Goal: Transaction & Acquisition: Purchase product/service

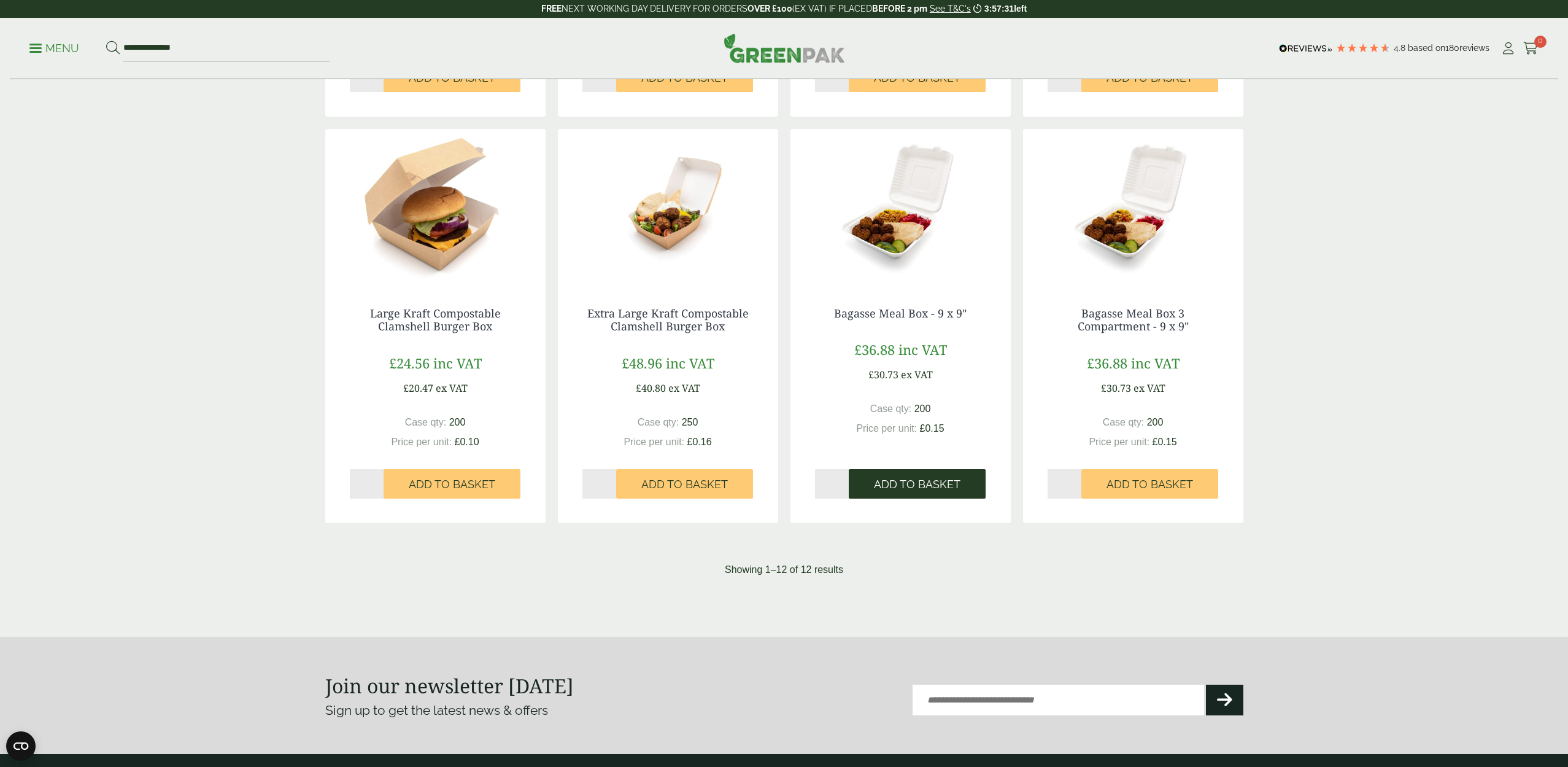
scroll to position [1011, 1]
click at [891, 479] on span "Add to Basket" at bounding box center [917, 484] width 87 height 14
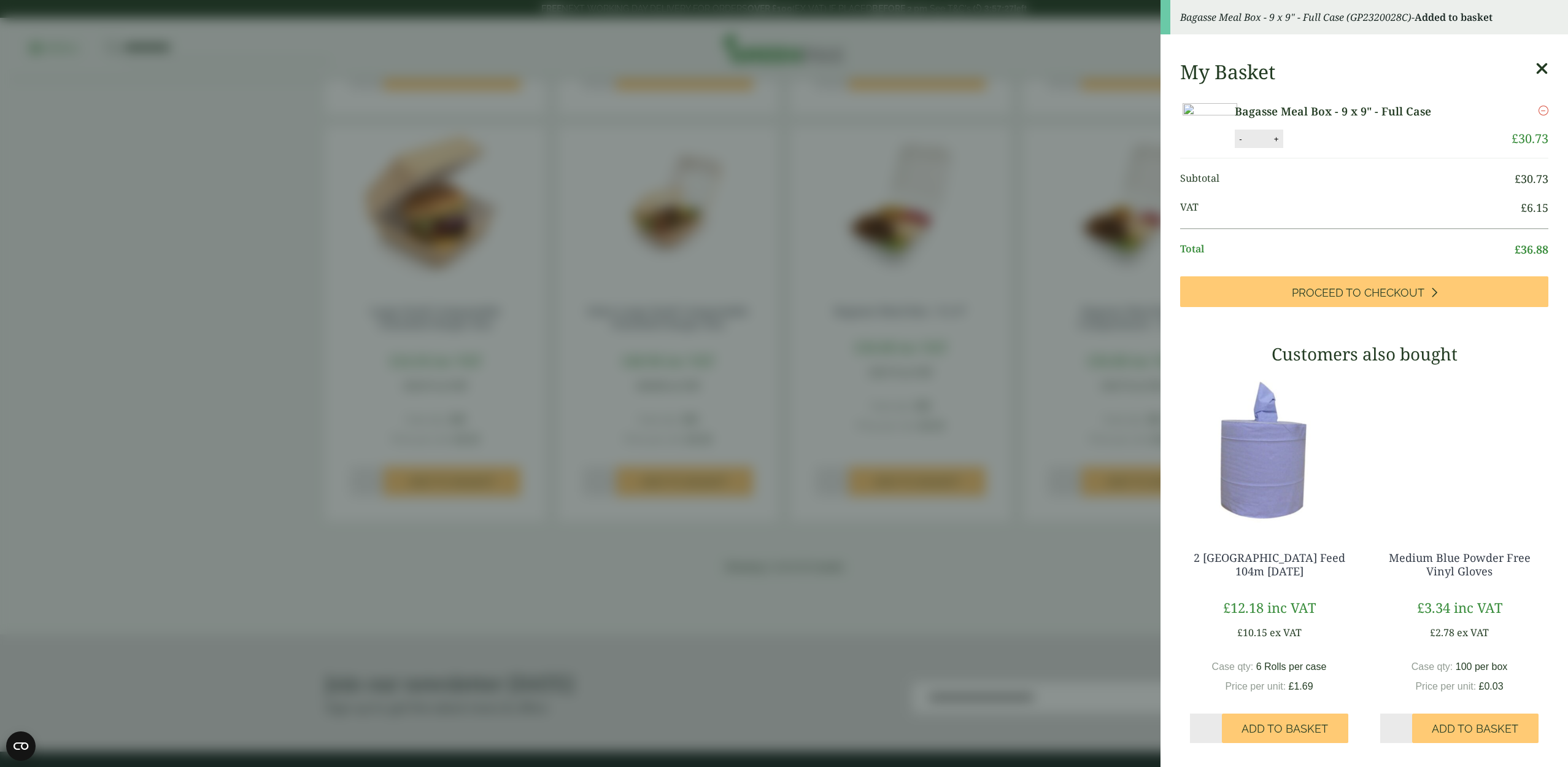
click at [912, 487] on aside "Bagasse Meal Box - 9 x 9" - Full Case (GP2320028C) - Added to basket My Basket …" at bounding box center [784, 383] width 1568 height 767
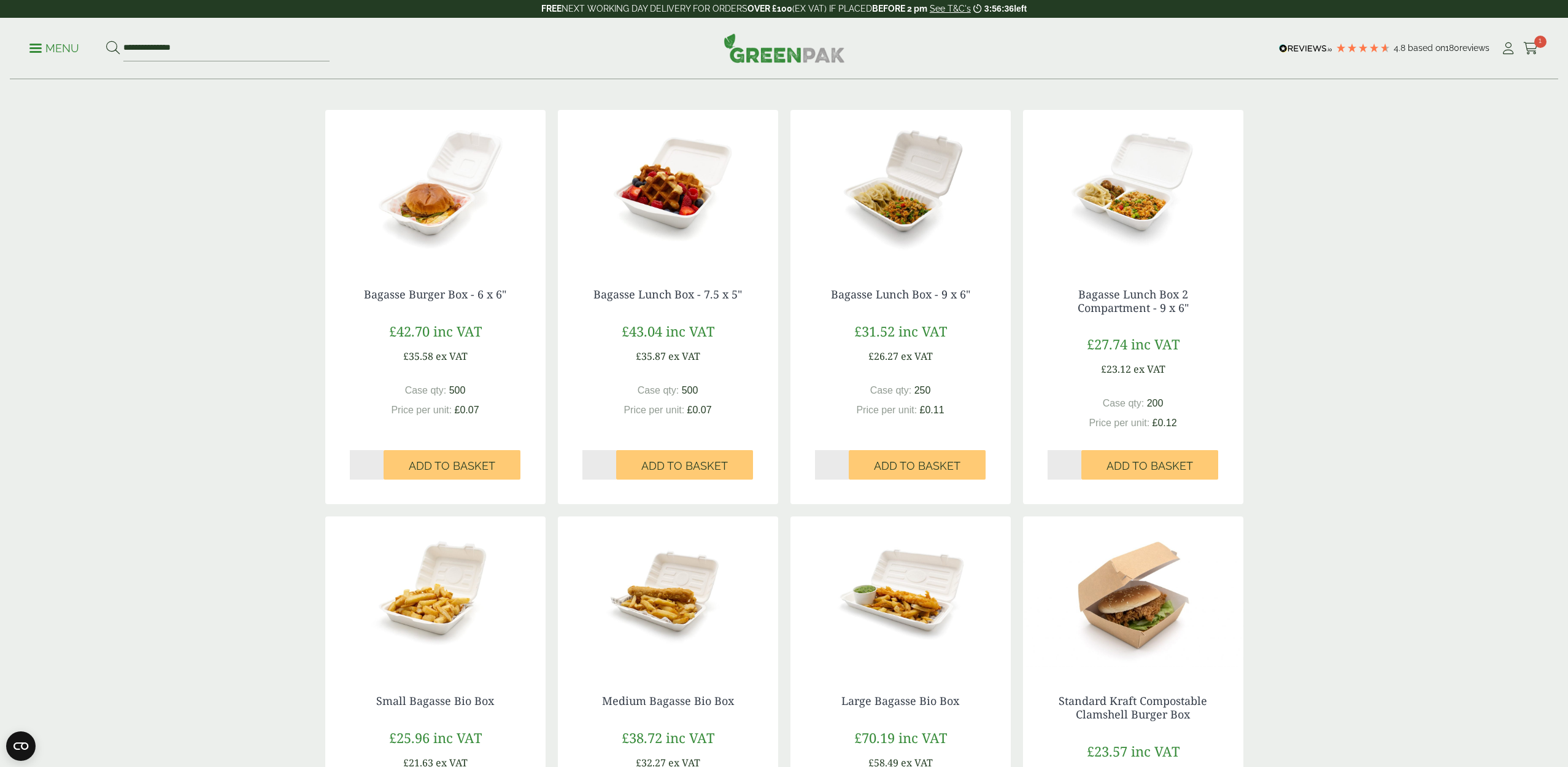
scroll to position [213, 0]
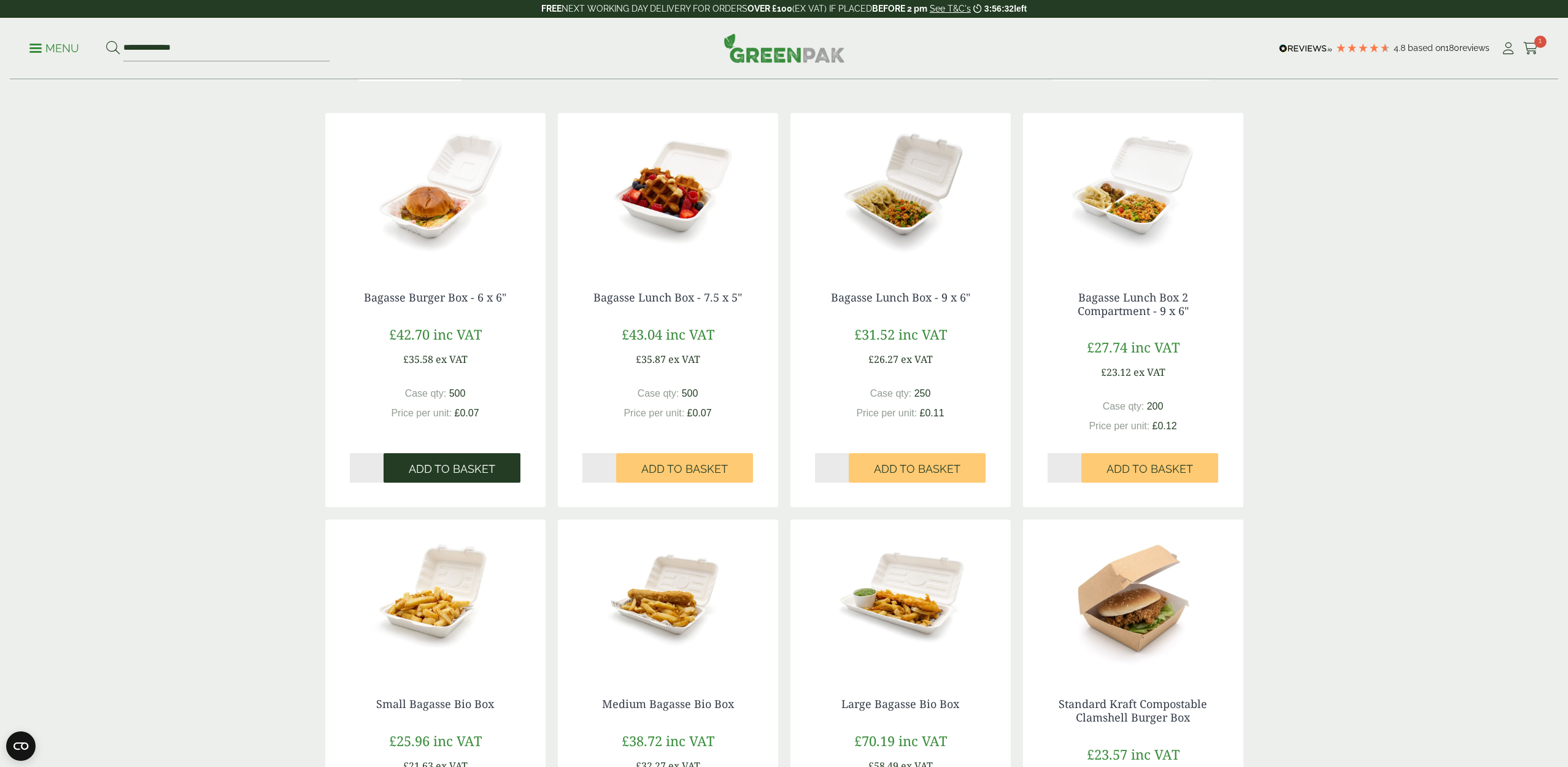
click at [467, 464] on span "Add to Basket" at bounding box center [451, 470] width 87 height 14
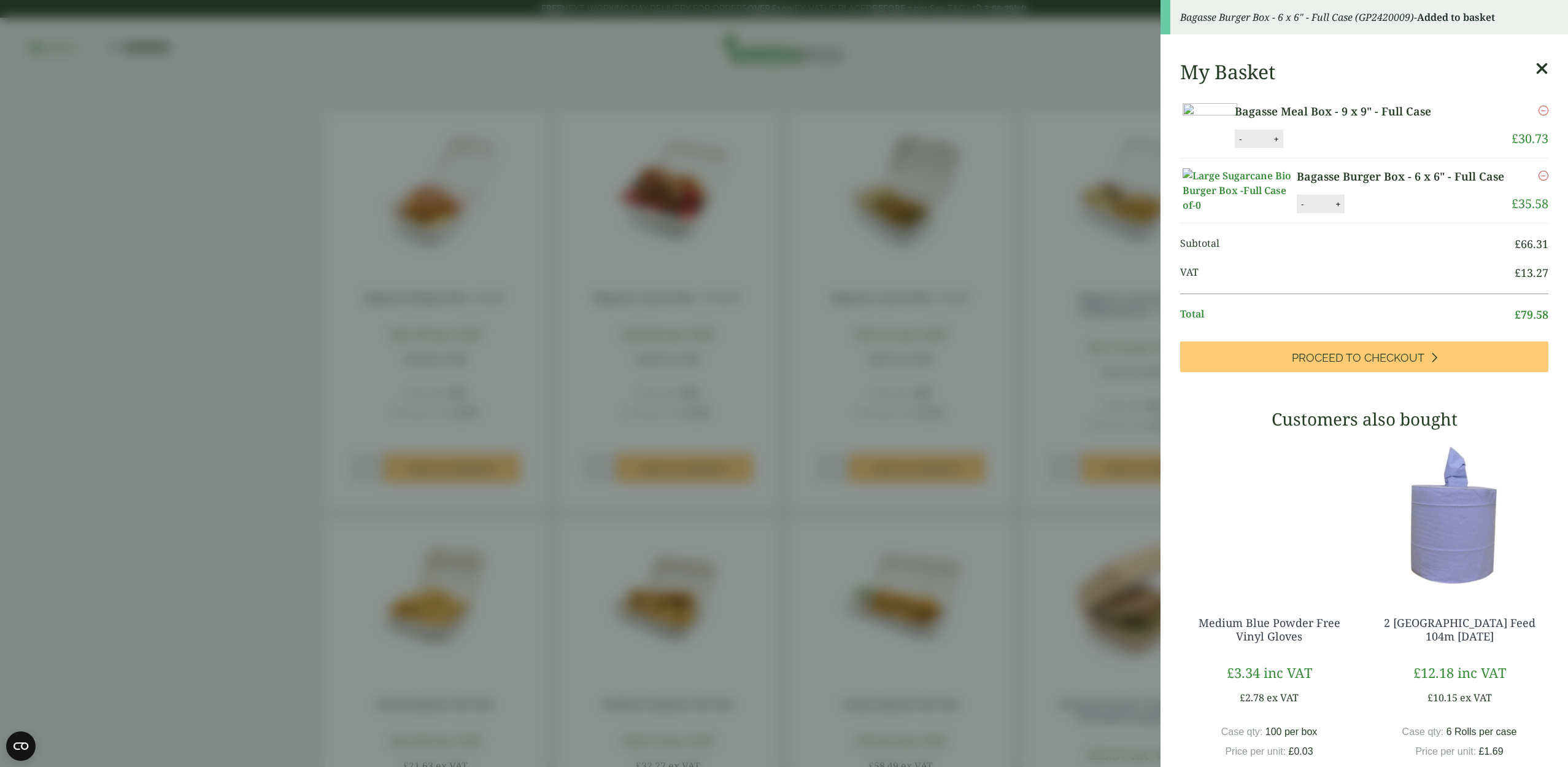
click at [878, 489] on aside "Bagasse Burger Box - 6 x 6" - Full Case (GP2420009) - Added to basket My Basket…" at bounding box center [784, 383] width 1568 height 767
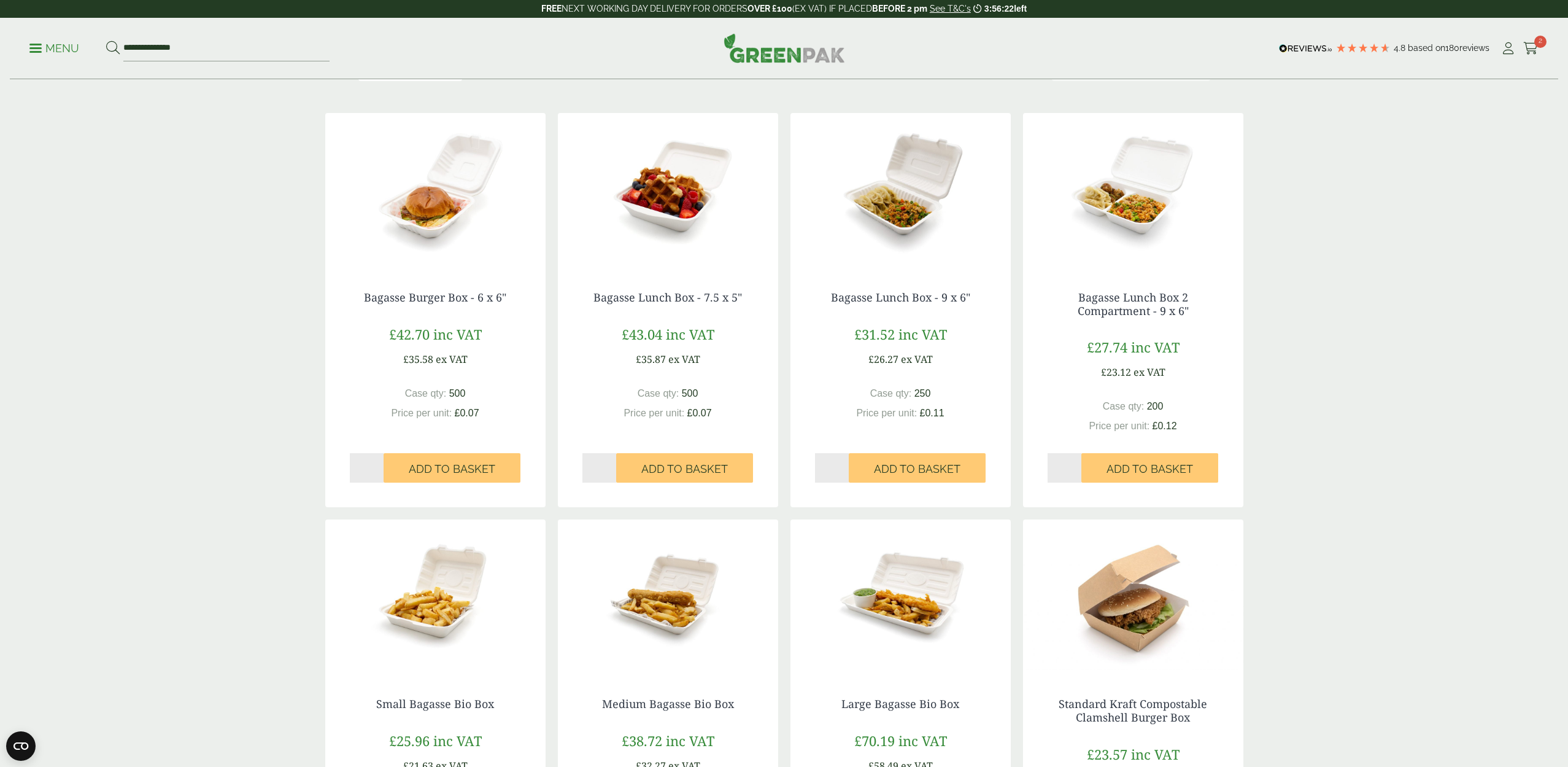
click at [36, 52] on link "Menu" at bounding box center [55, 47] width 50 height 12
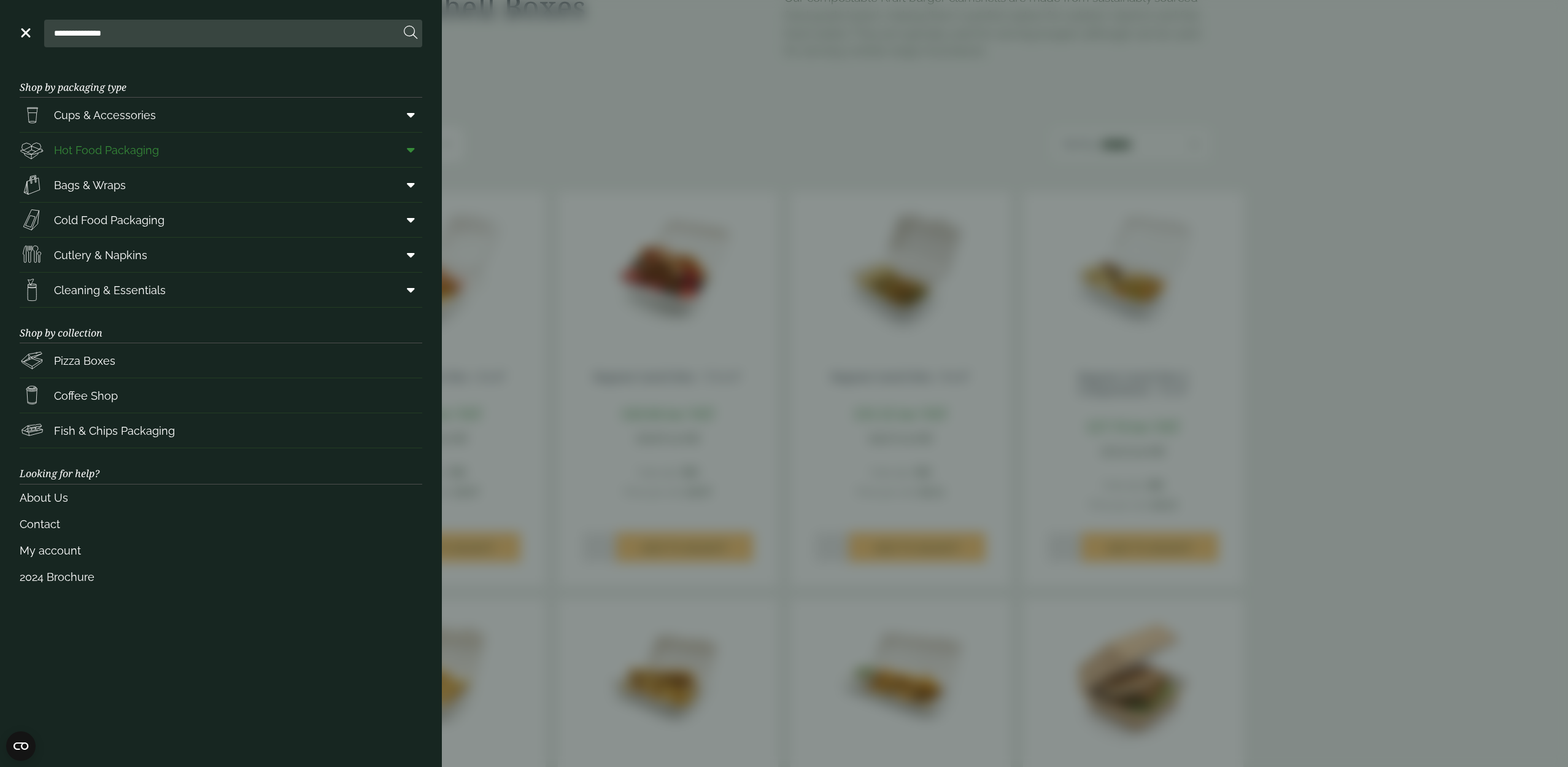
click at [413, 151] on icon at bounding box center [411, 149] width 8 height 12
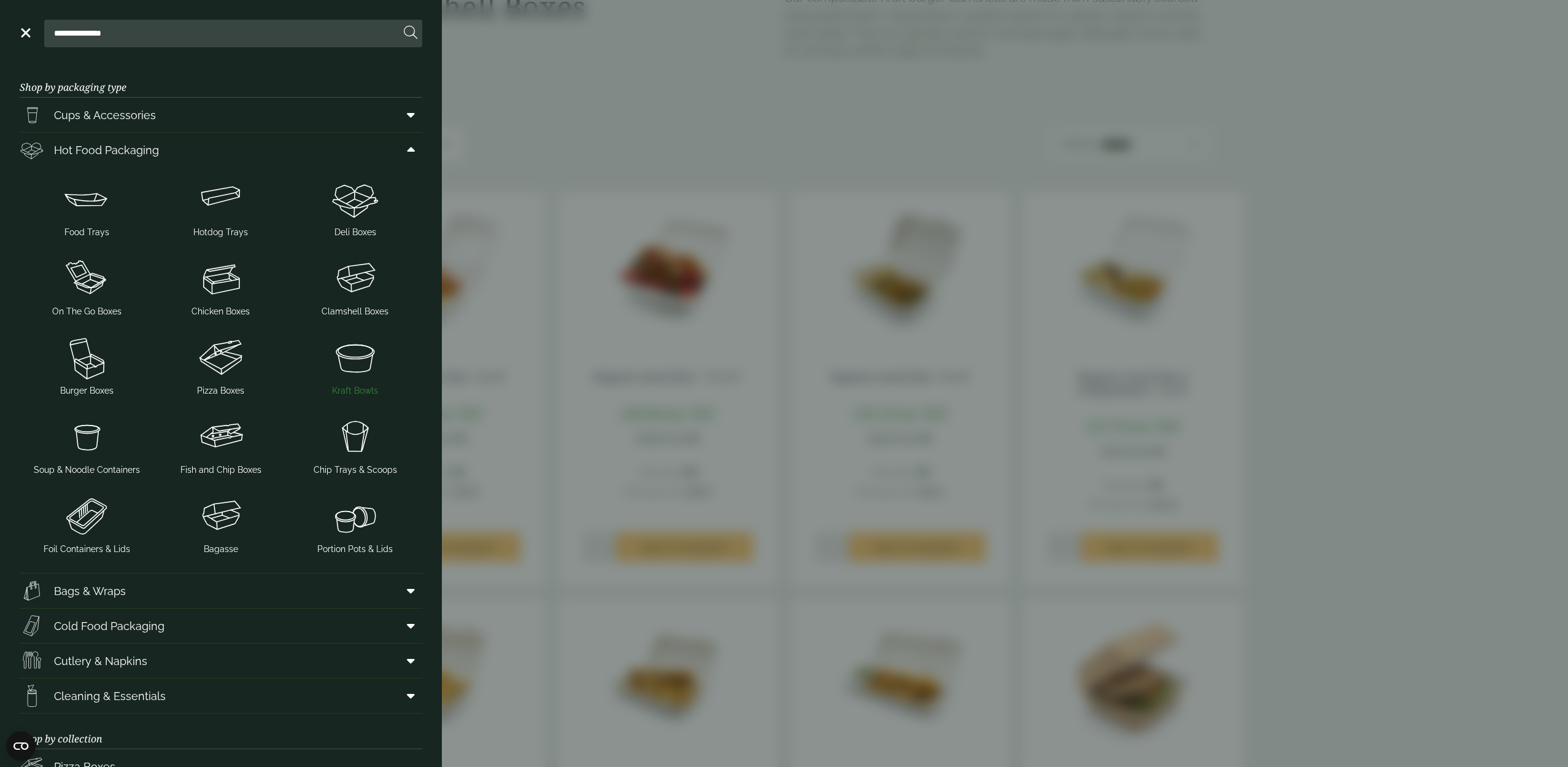
click at [359, 350] on img at bounding box center [354, 357] width 124 height 49
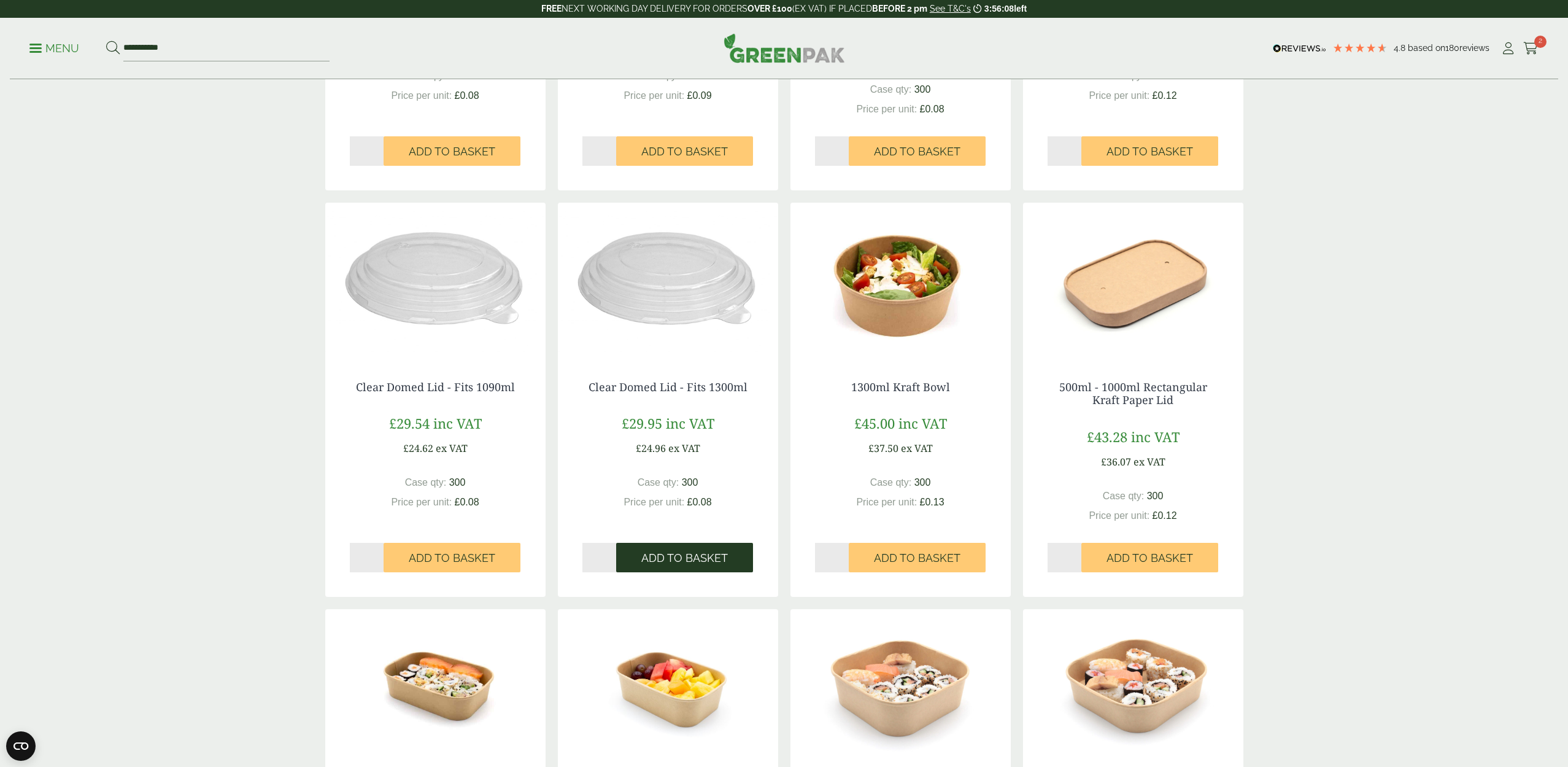
scroll to position [512, 1]
click at [681, 553] on span "Add to Basket" at bounding box center [684, 559] width 87 height 14
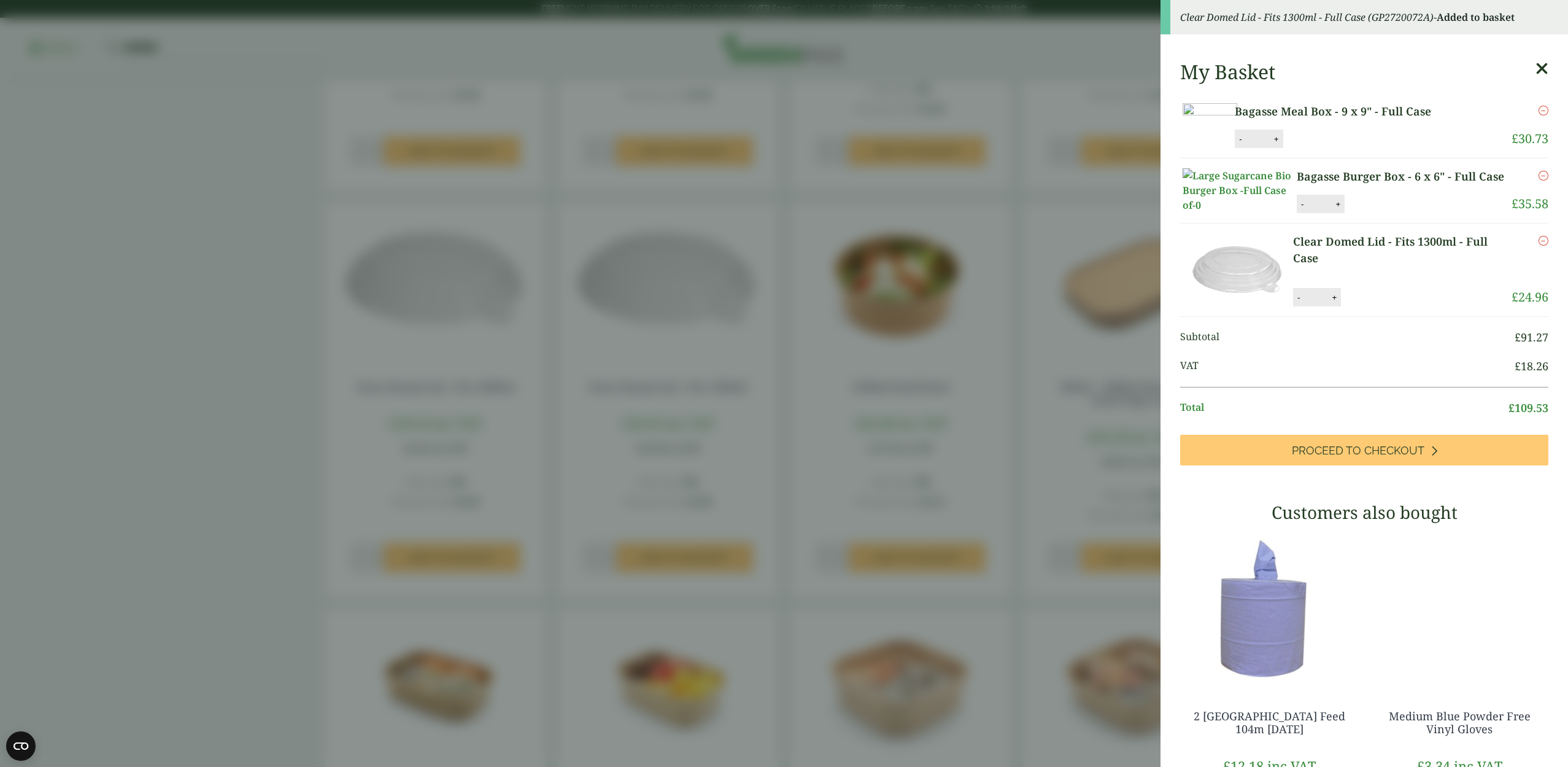
click at [934, 561] on aside "Clear Domed Lid - Fits 1300ml - Full Case (GP2720072A) - Added to basket My Bas…" at bounding box center [784, 383] width 1568 height 767
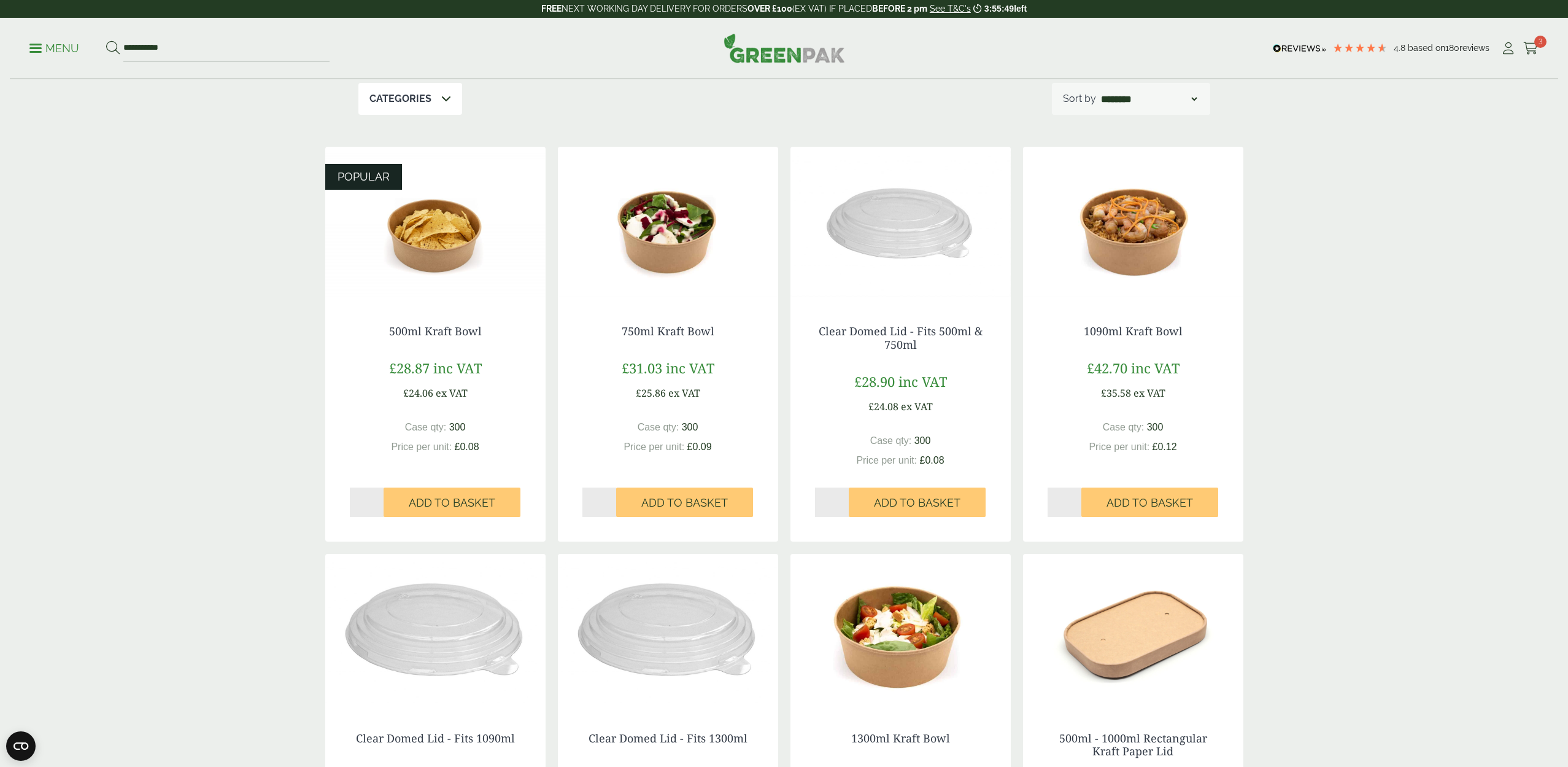
scroll to position [160, 0]
click at [44, 50] on p "Menu" at bounding box center [55, 48] width 50 height 15
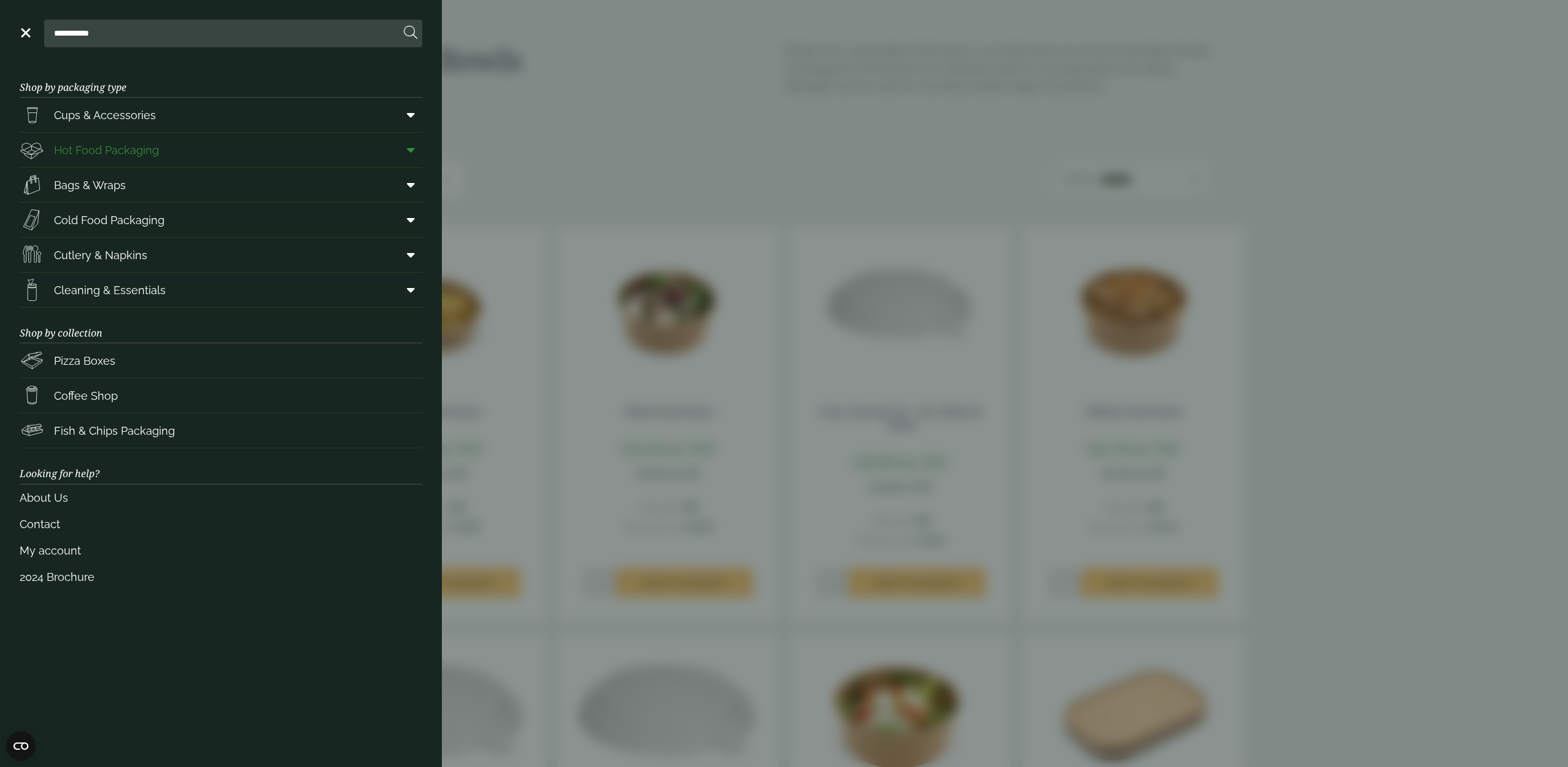
click at [414, 149] on icon at bounding box center [411, 149] width 8 height 12
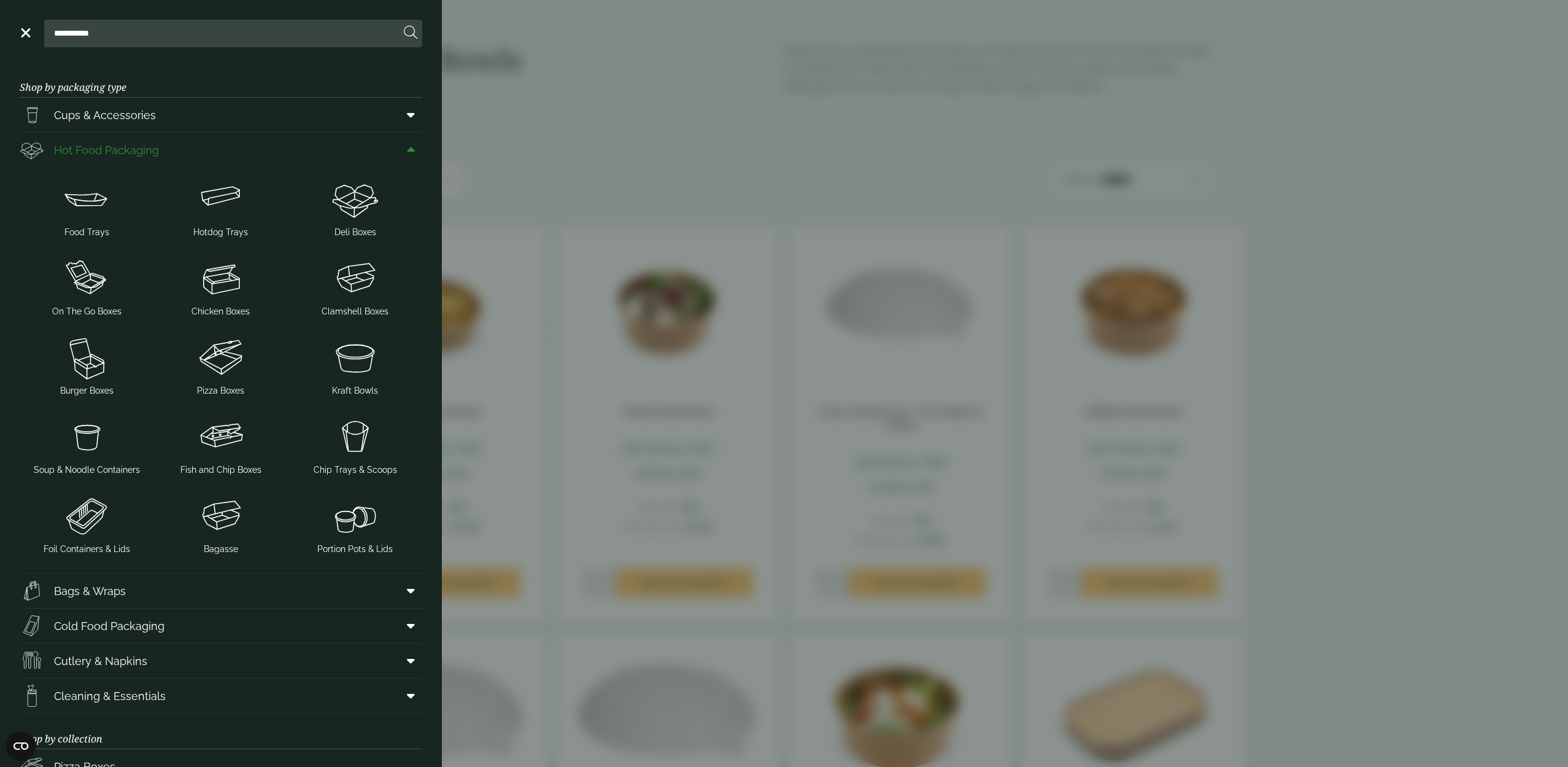
scroll to position [1, 0]
click at [359, 283] on img at bounding box center [354, 277] width 124 height 49
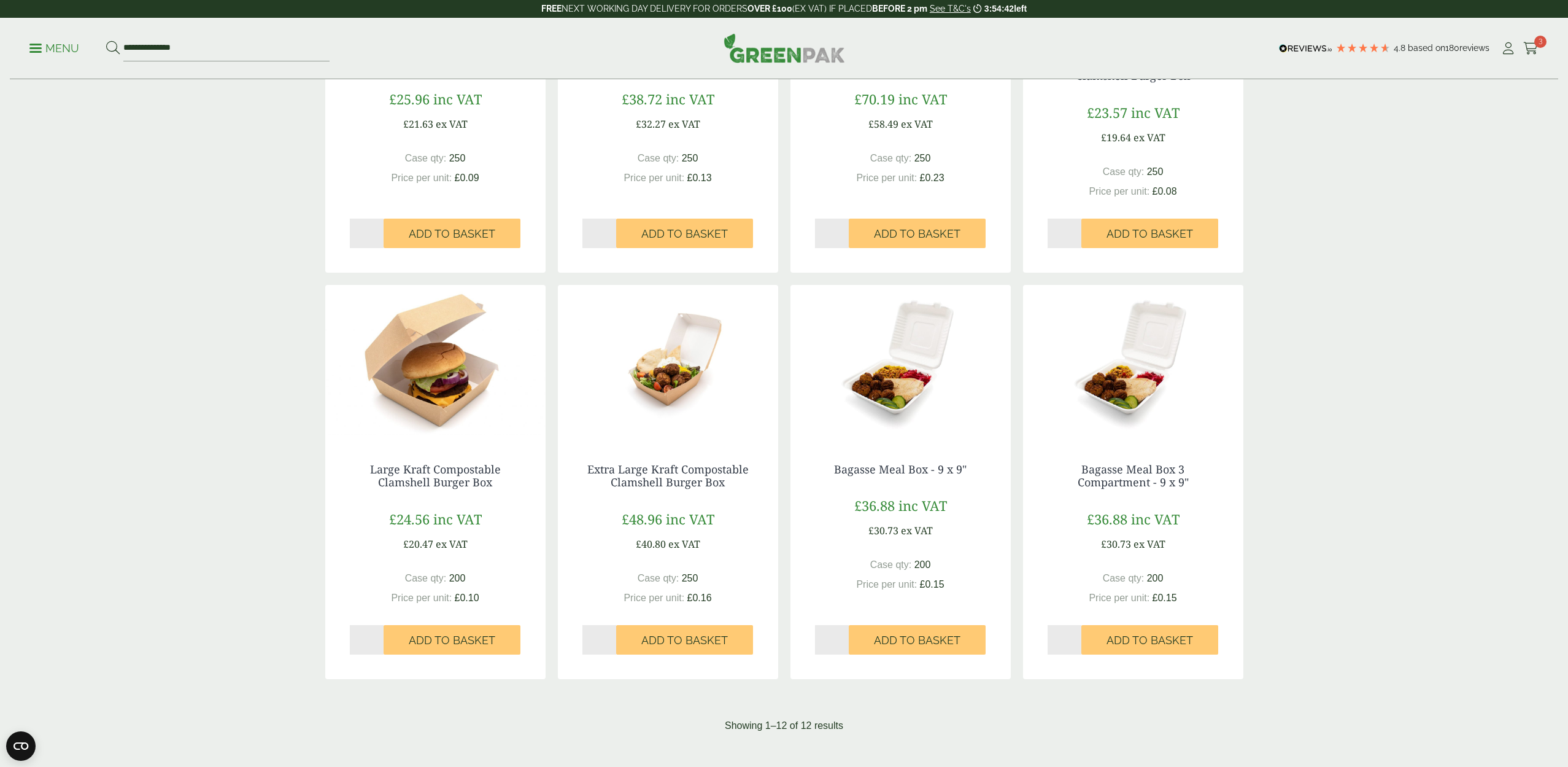
scroll to position [863, 0]
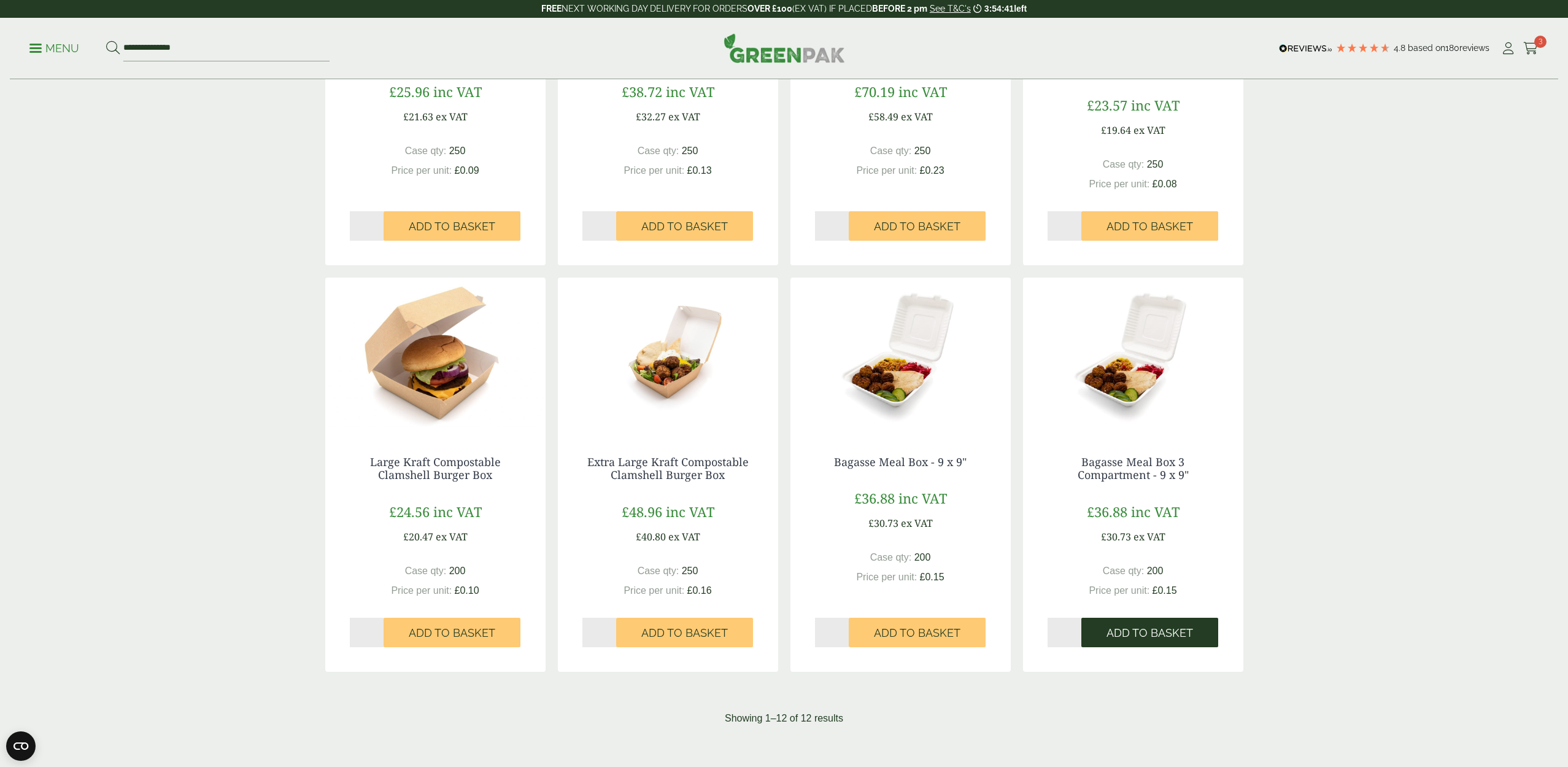
click at [1144, 630] on span "Add to Basket" at bounding box center [1149, 634] width 87 height 14
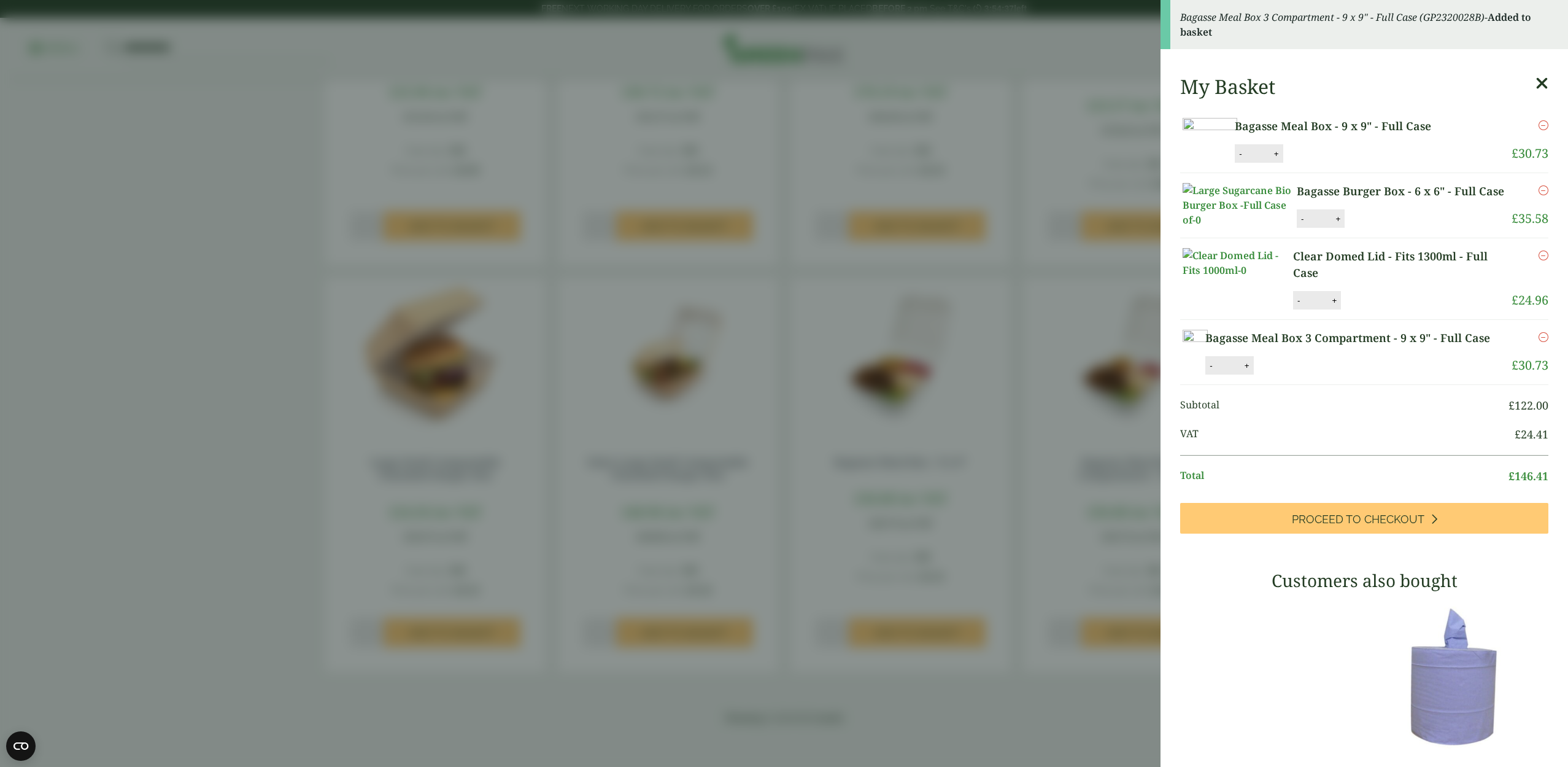
click at [1079, 618] on aside "Bagasse Meal Box 3 Compartment - 9 x 9" - Full Case (GP2320028B) - Added to bas…" at bounding box center [784, 383] width 1568 height 767
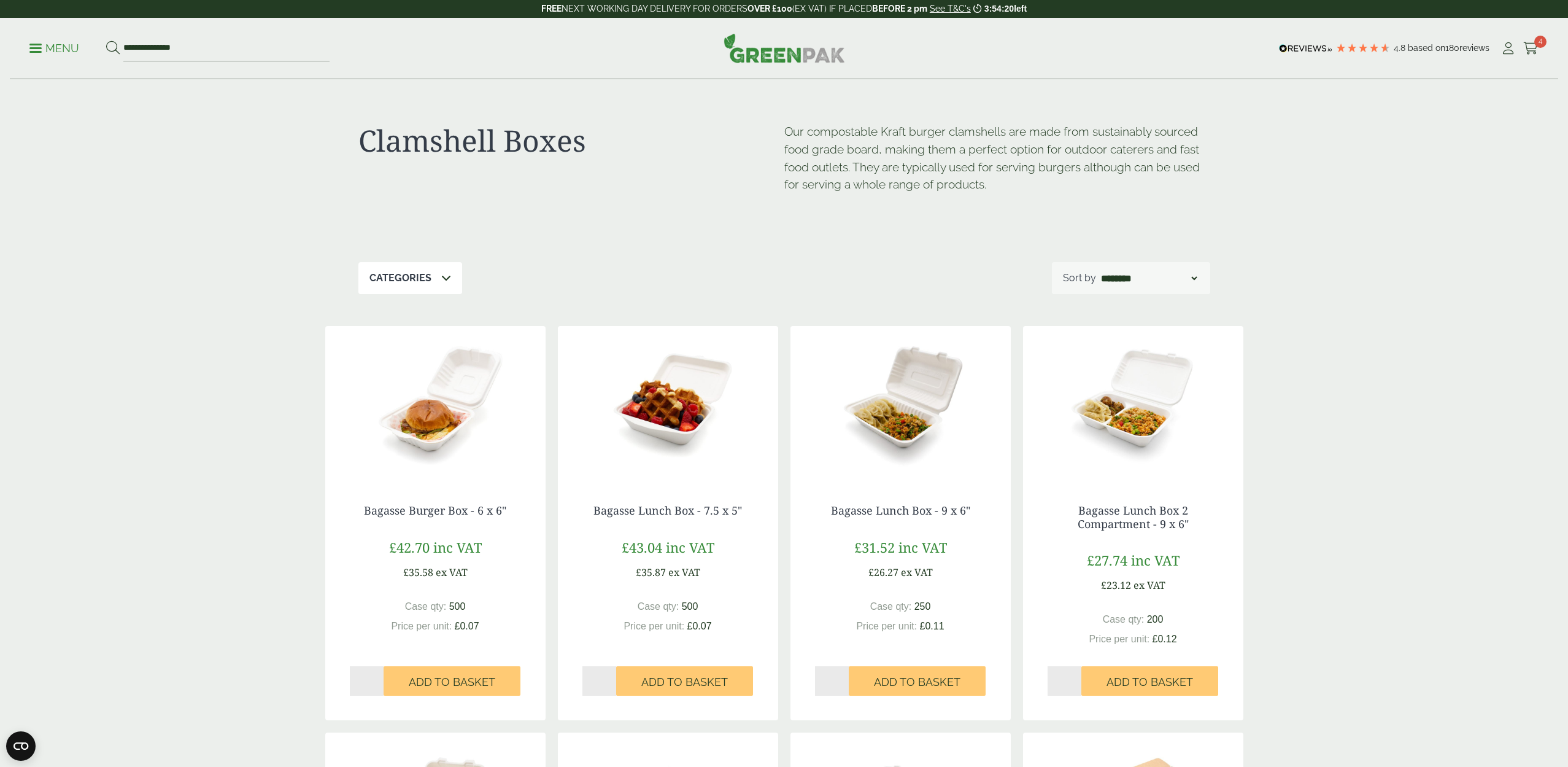
scroll to position [0, 0]
click at [36, 48] on span at bounding box center [36, 49] width 12 height 2
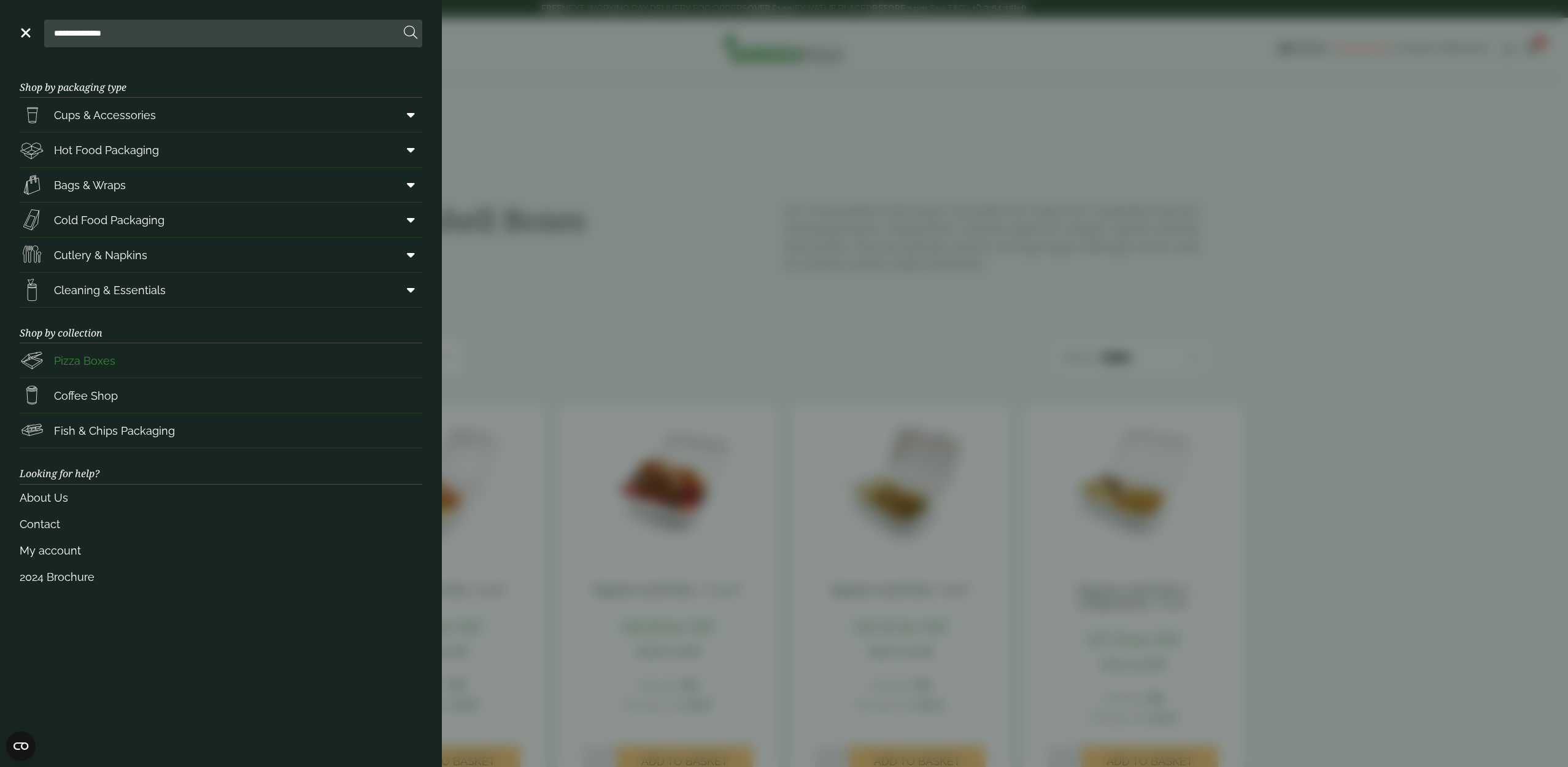
click at [297, 365] on link "Pizza Boxes" at bounding box center [221, 360] width 403 height 35
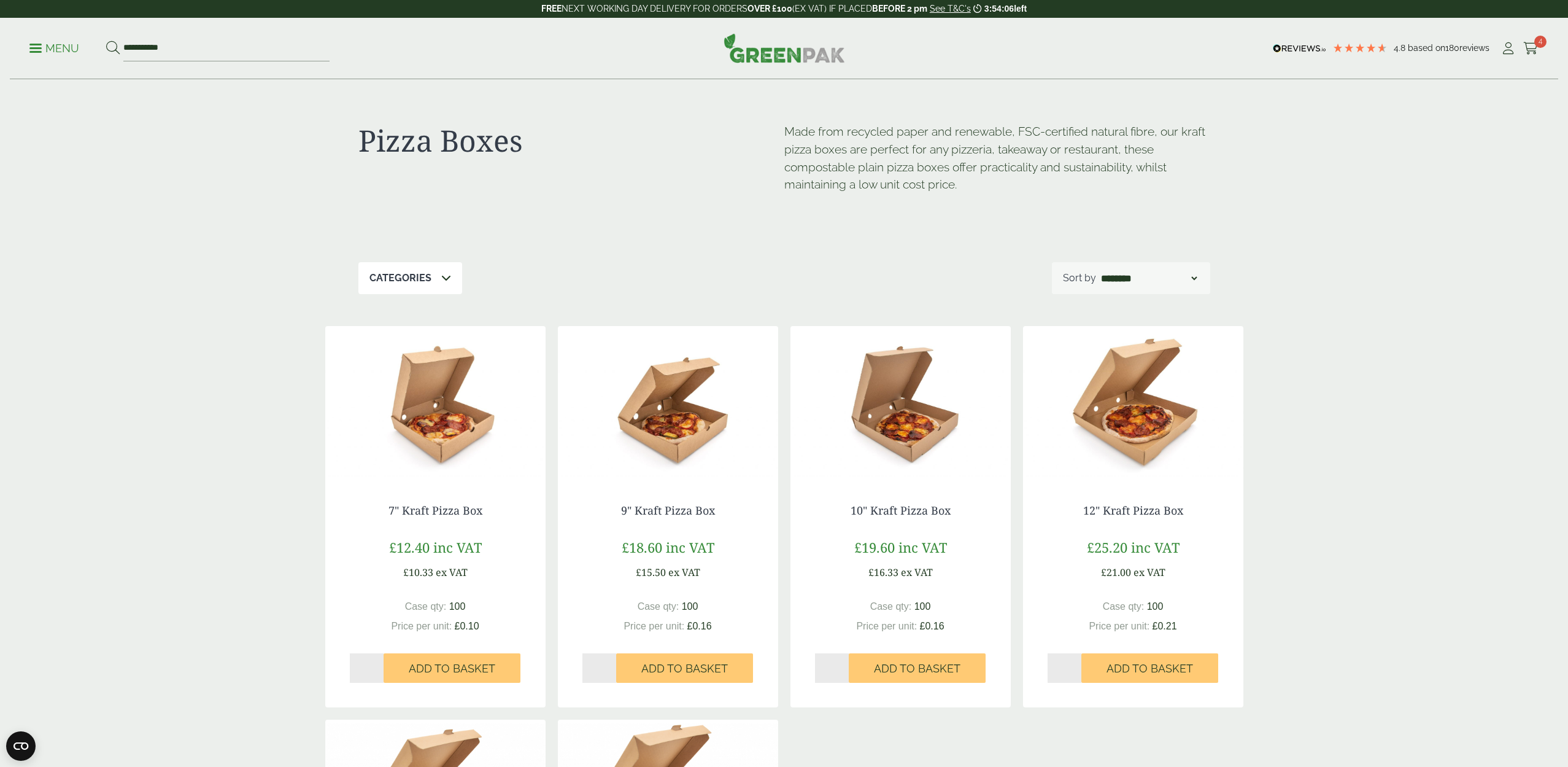
type input "*"
click at [378, 664] on input "*" at bounding box center [367, 669] width 35 height 30
click at [462, 669] on span "Add to Basket" at bounding box center [451, 669] width 87 height 14
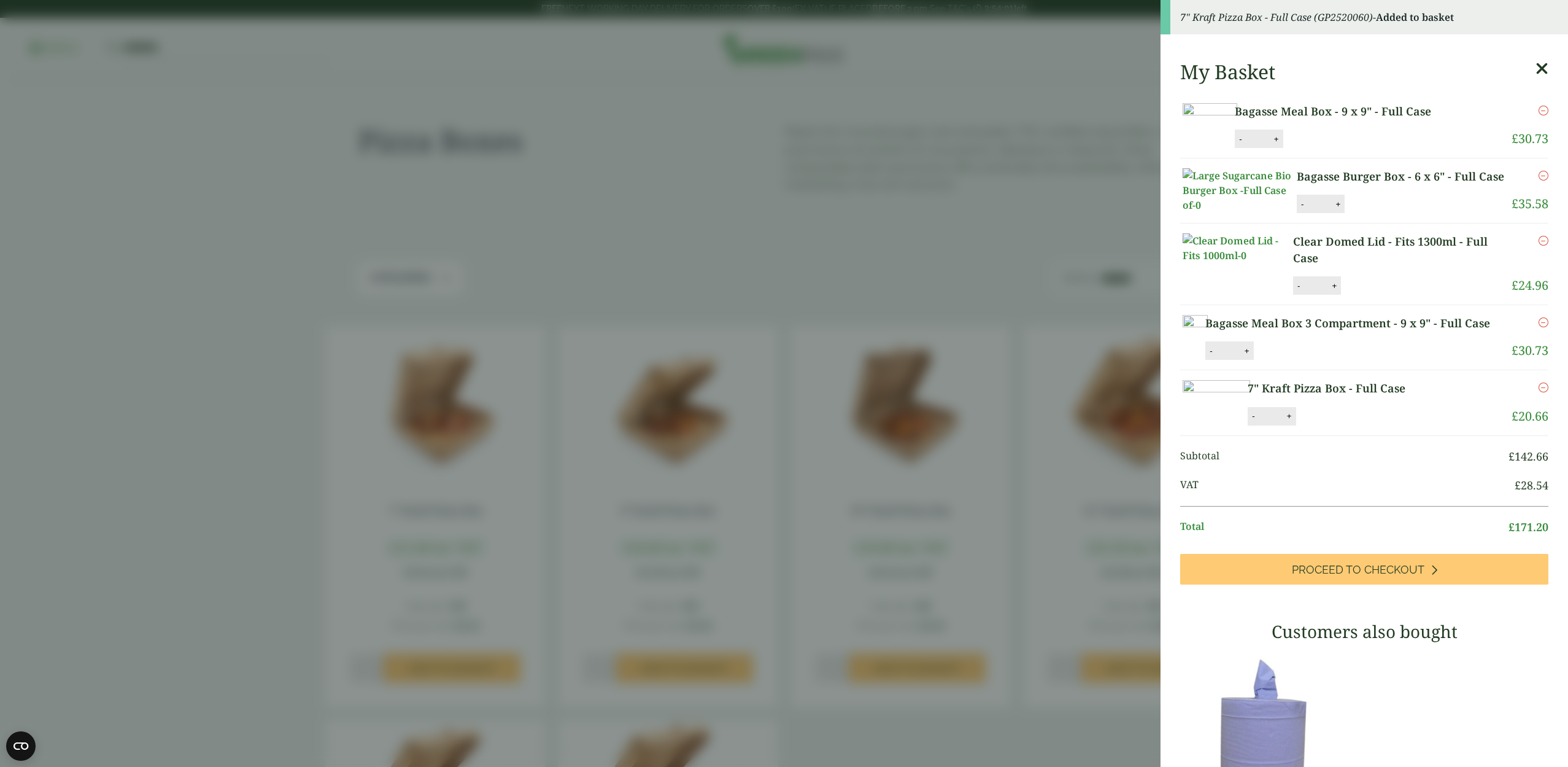
click at [920, 693] on aside "7" Kraft Pizza Box - Full Case (GP2520060) - Added to basket My Basket Bagasse …" at bounding box center [784, 383] width 1568 height 767
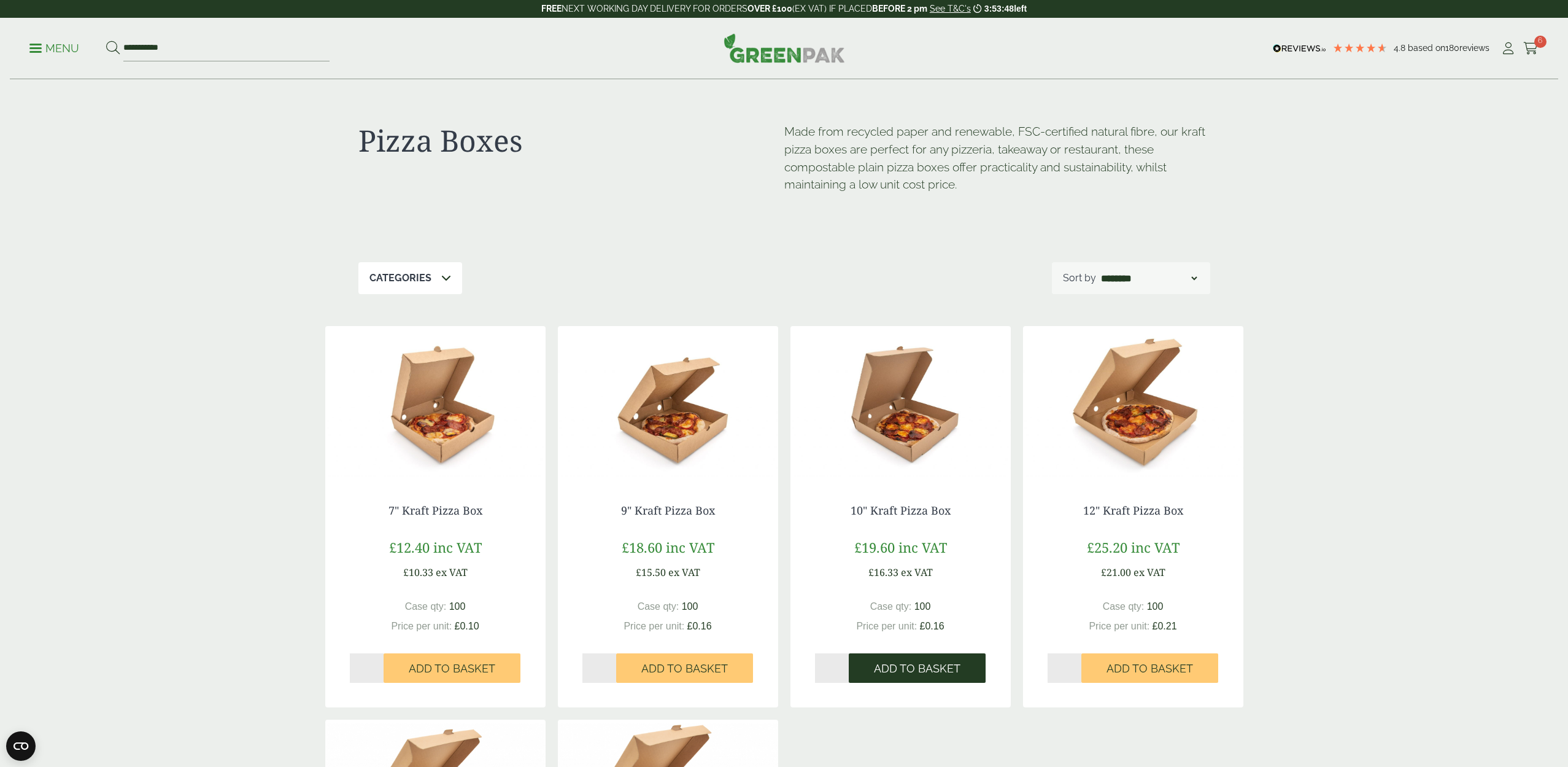
click at [903, 665] on span "Add to Basket" at bounding box center [917, 669] width 87 height 14
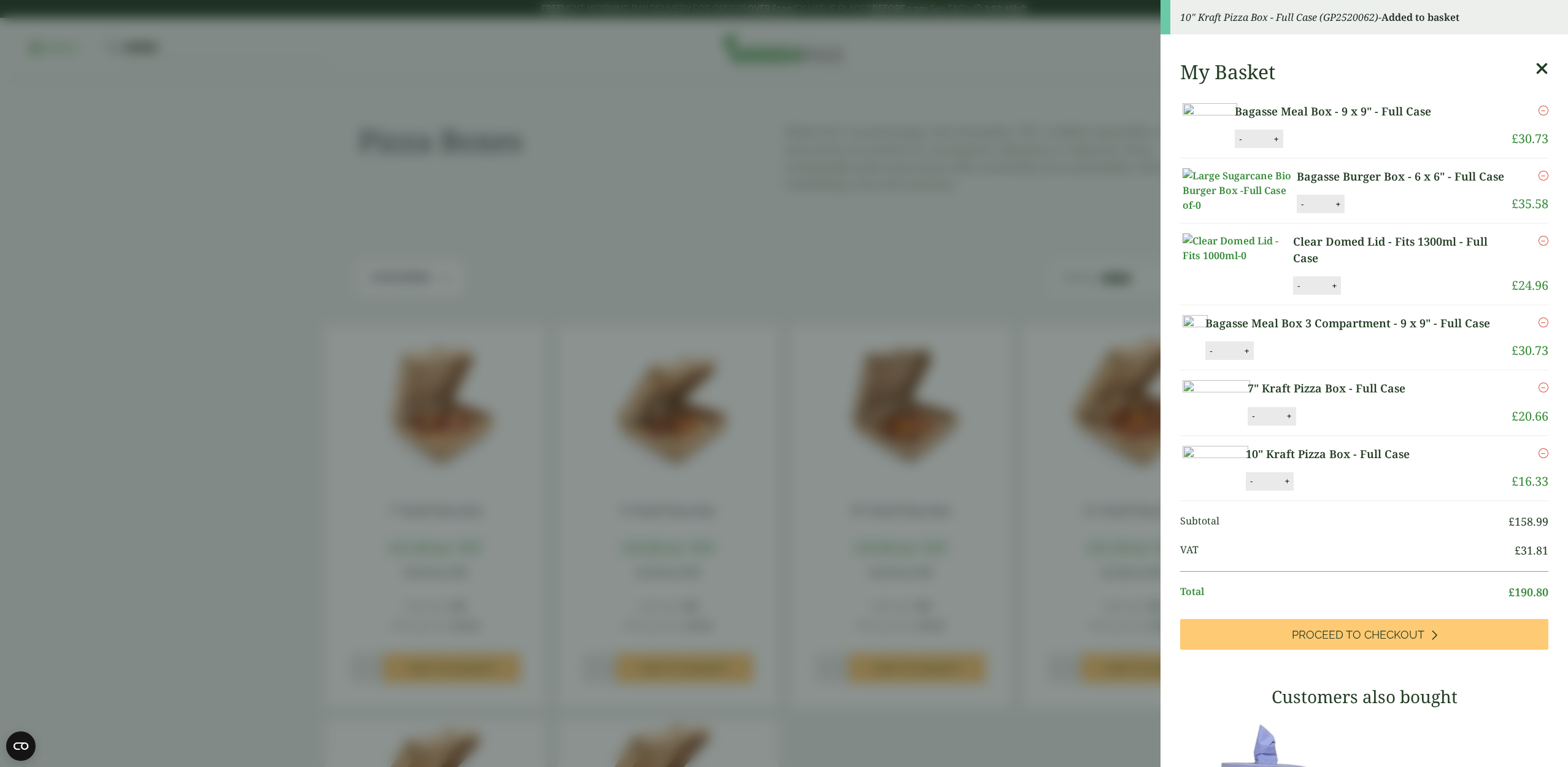
click at [892, 703] on aside "10" Kraft Pizza Box - Full Case (GP2520062) - Added to basket My Basket Bagasse…" at bounding box center [784, 383] width 1568 height 767
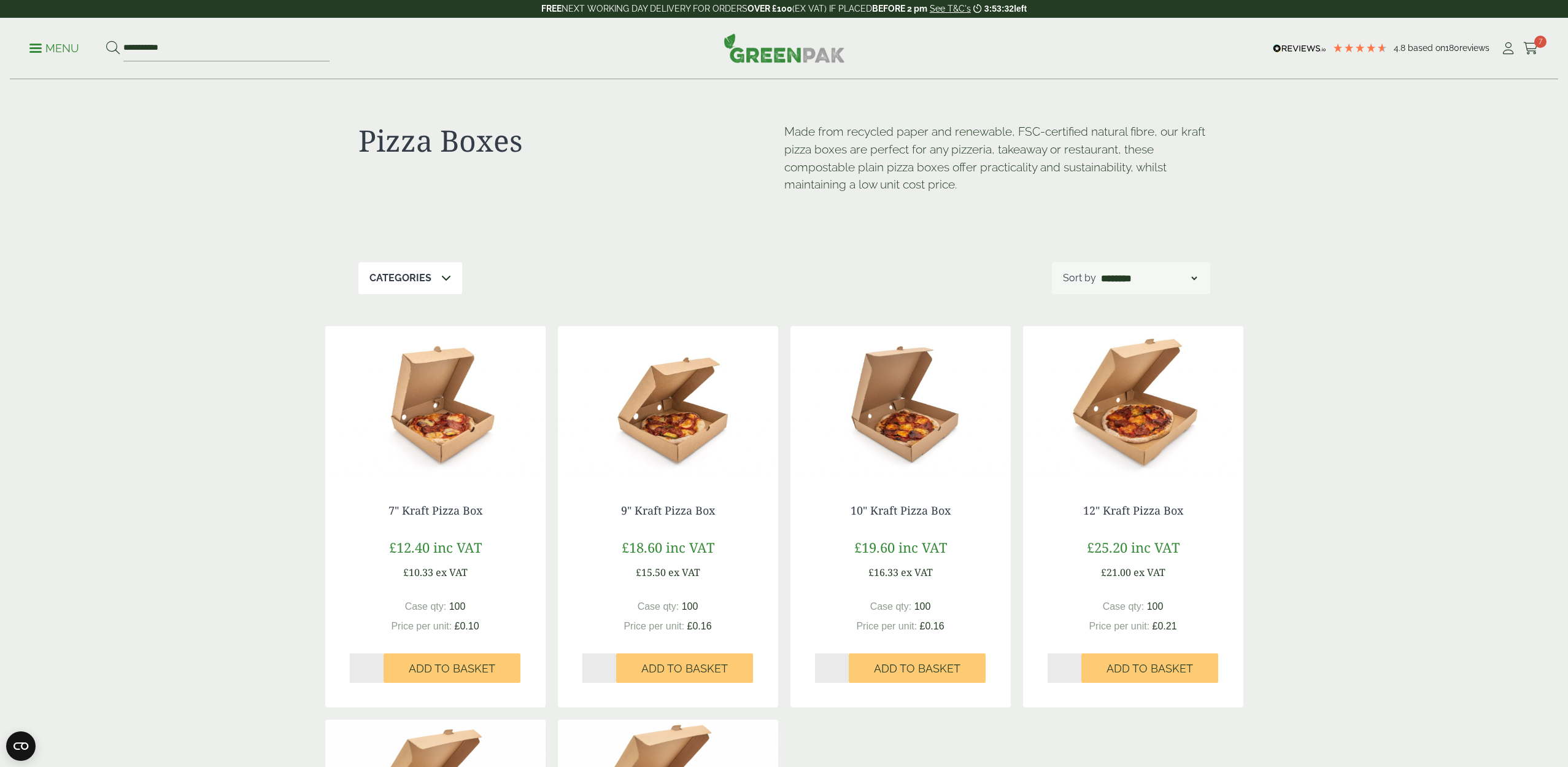
click at [42, 41] on p "Menu" at bounding box center [55, 48] width 50 height 15
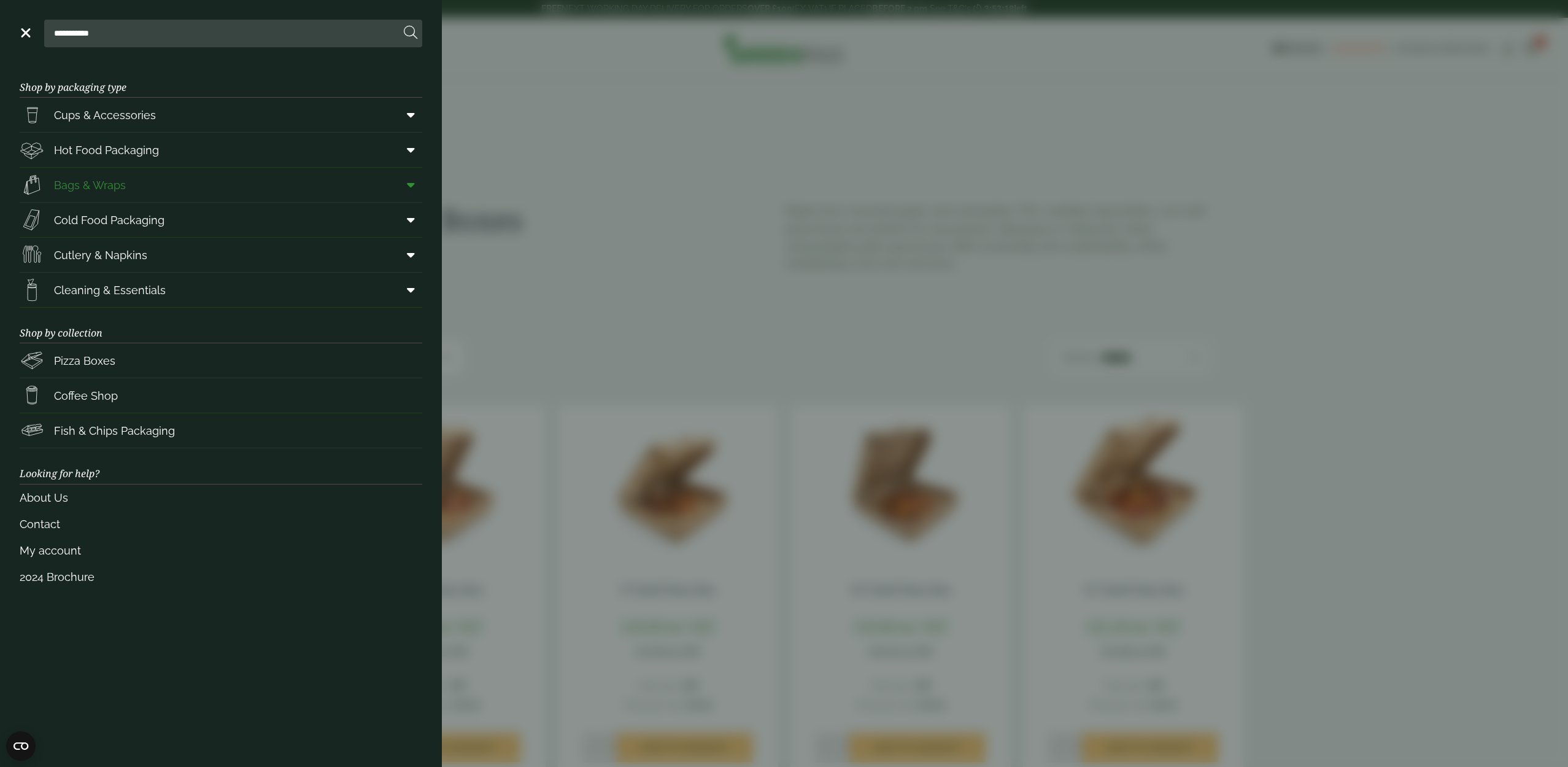
click at [98, 187] on span "Bags & Wraps" at bounding box center [89, 185] width 72 height 17
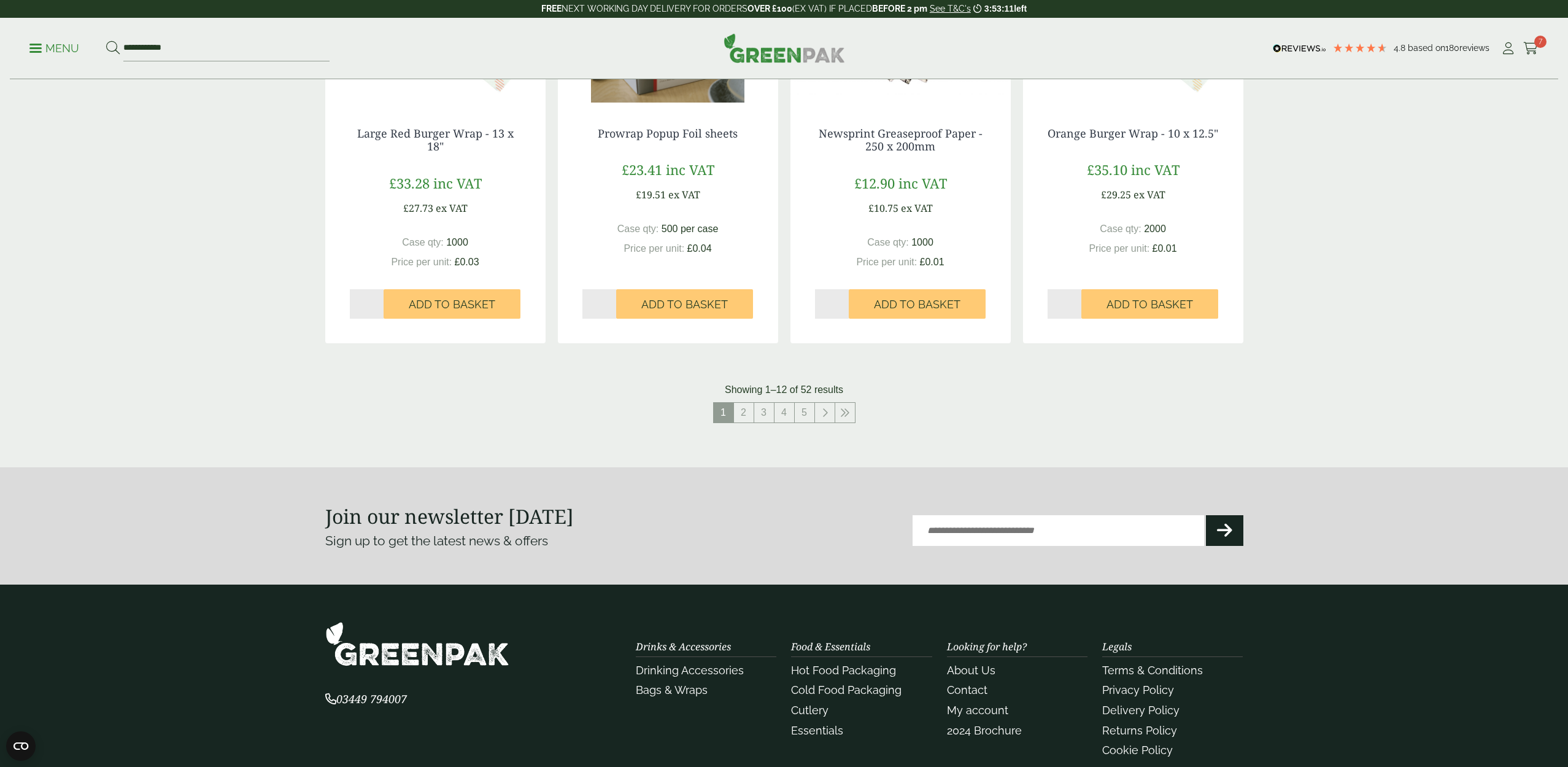
scroll to position [1177, 0]
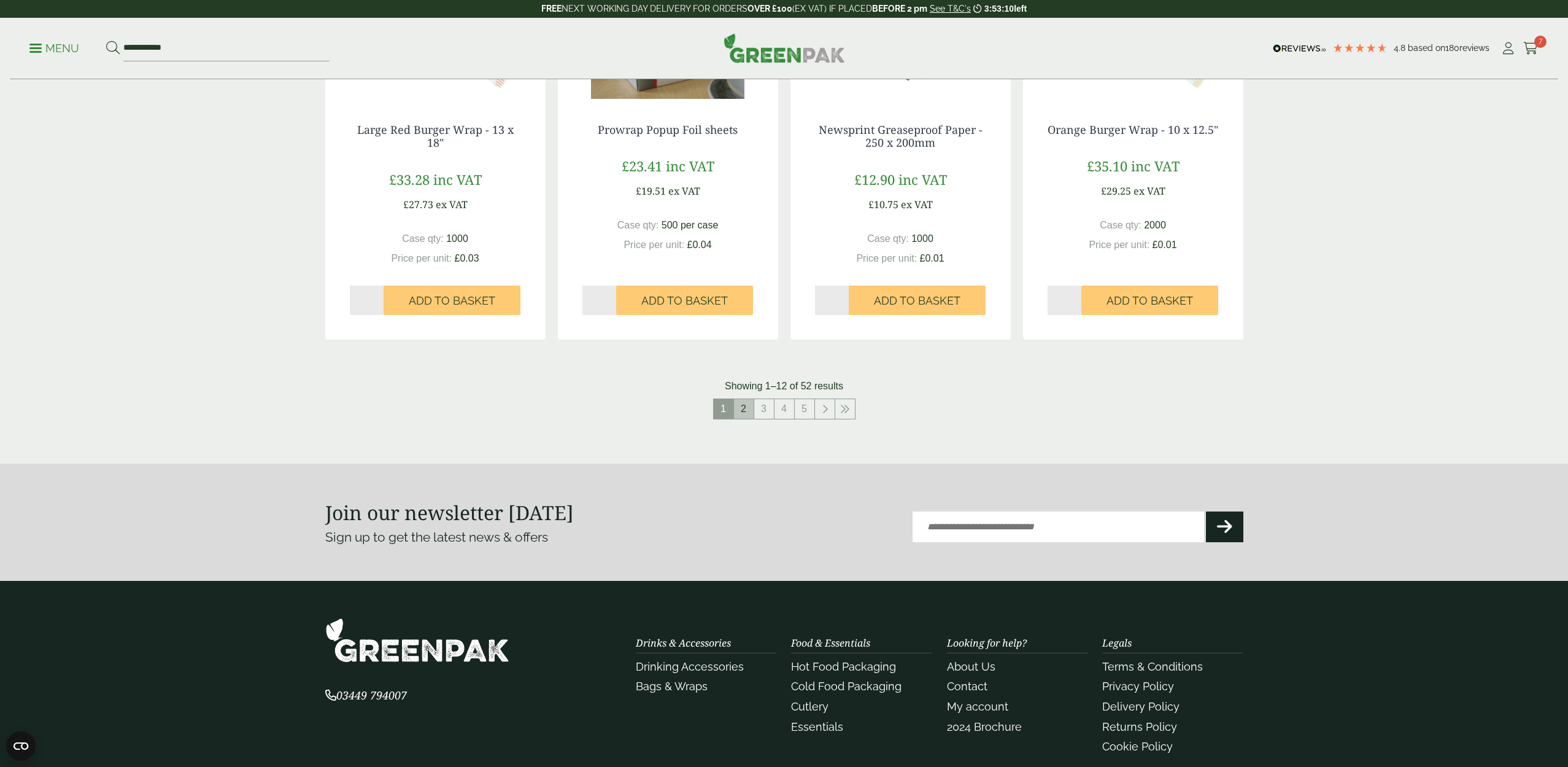
click at [743, 405] on link "2" at bounding box center [744, 409] width 20 height 20
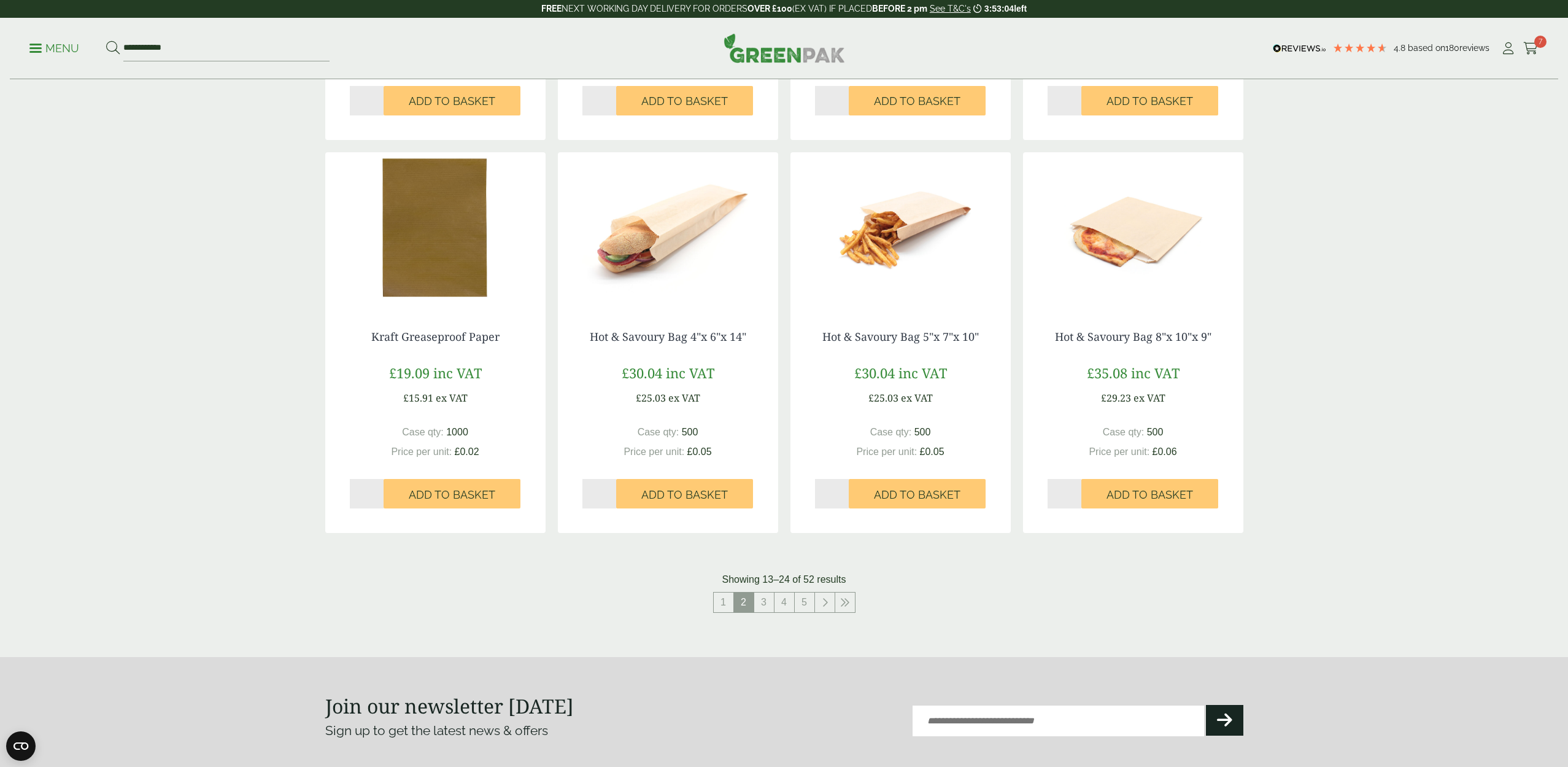
scroll to position [972, 0]
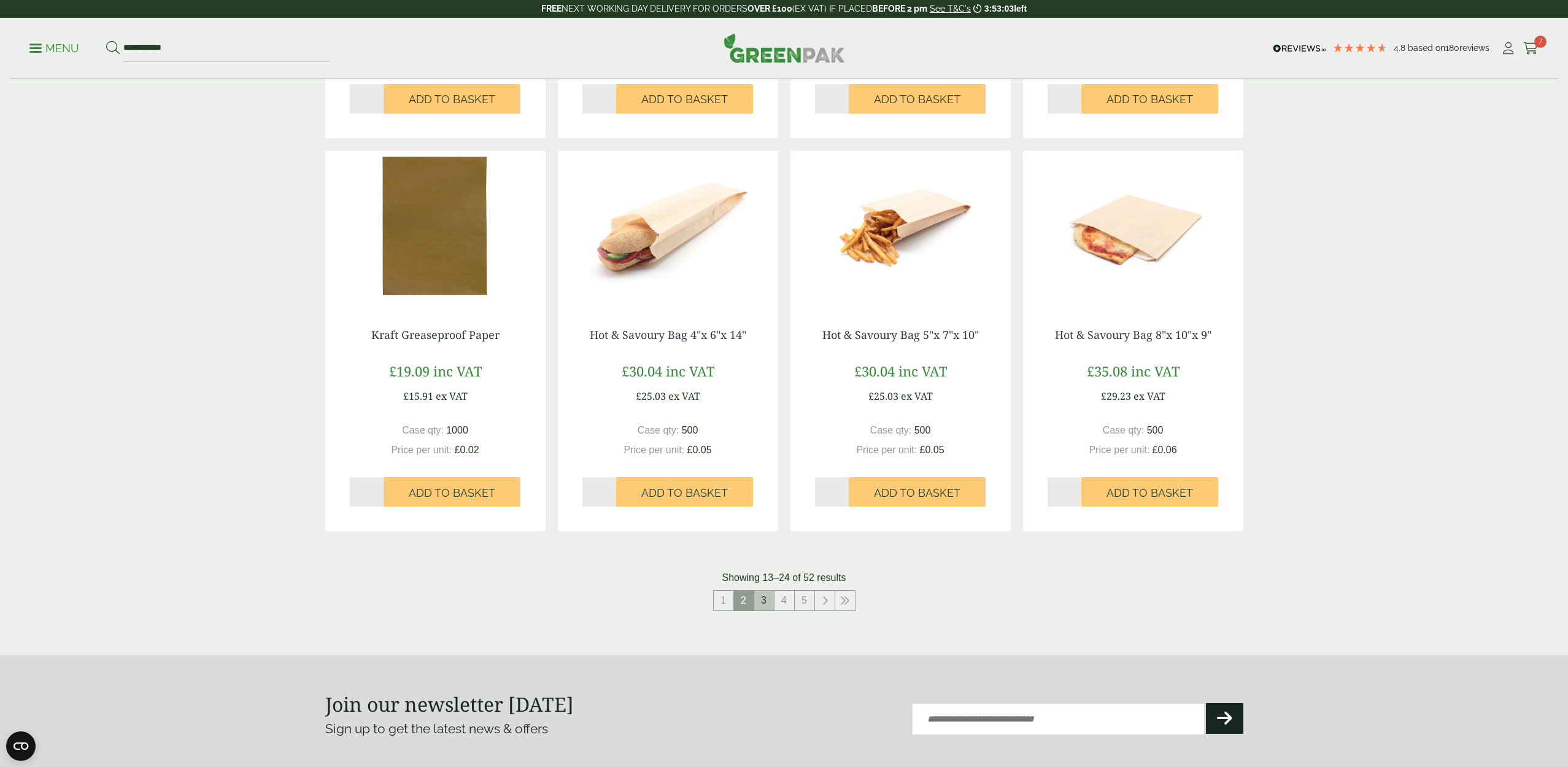
click at [769, 592] on link "3" at bounding box center [765, 601] width 20 height 20
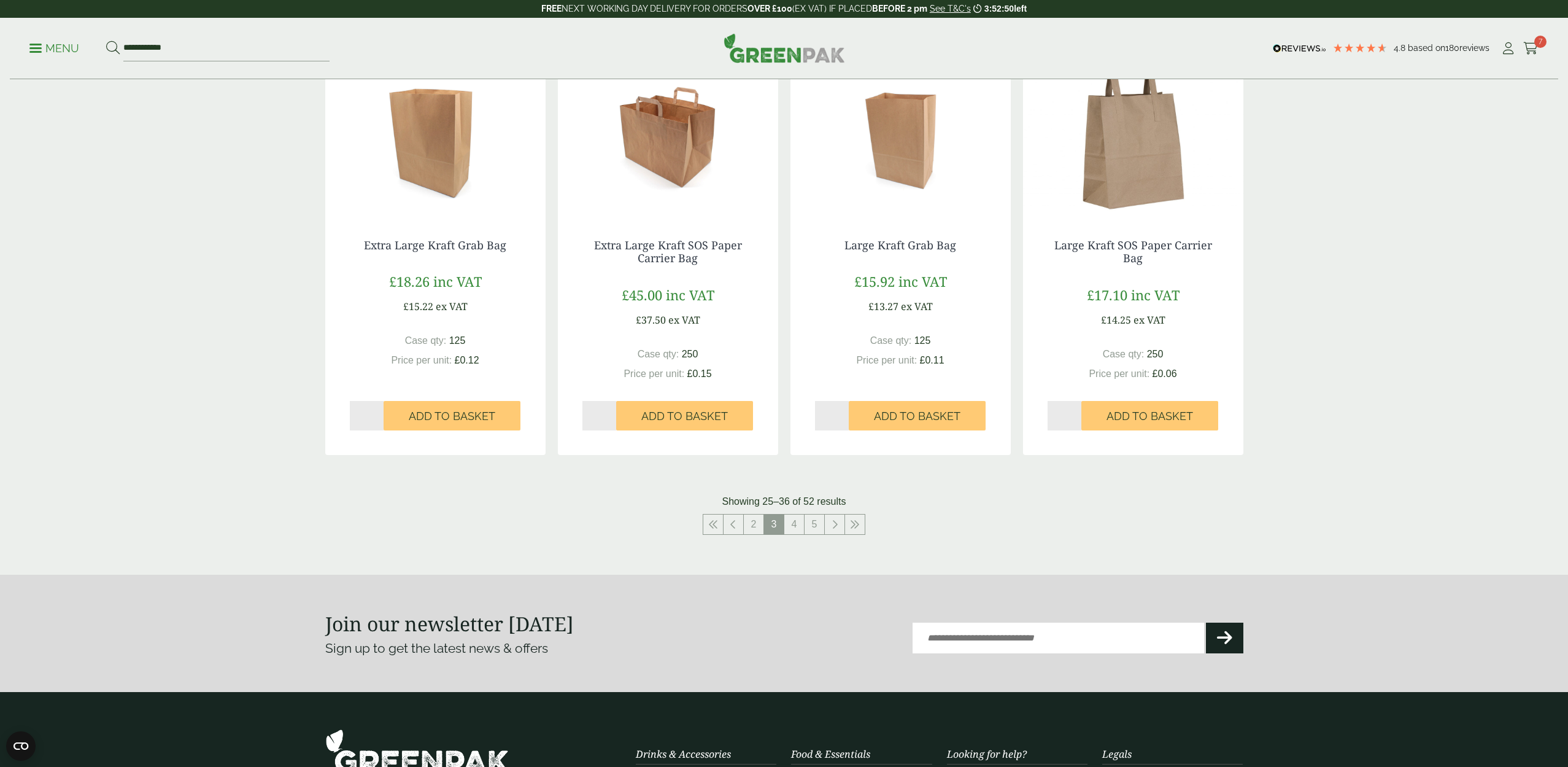
scroll to position [1114, 0]
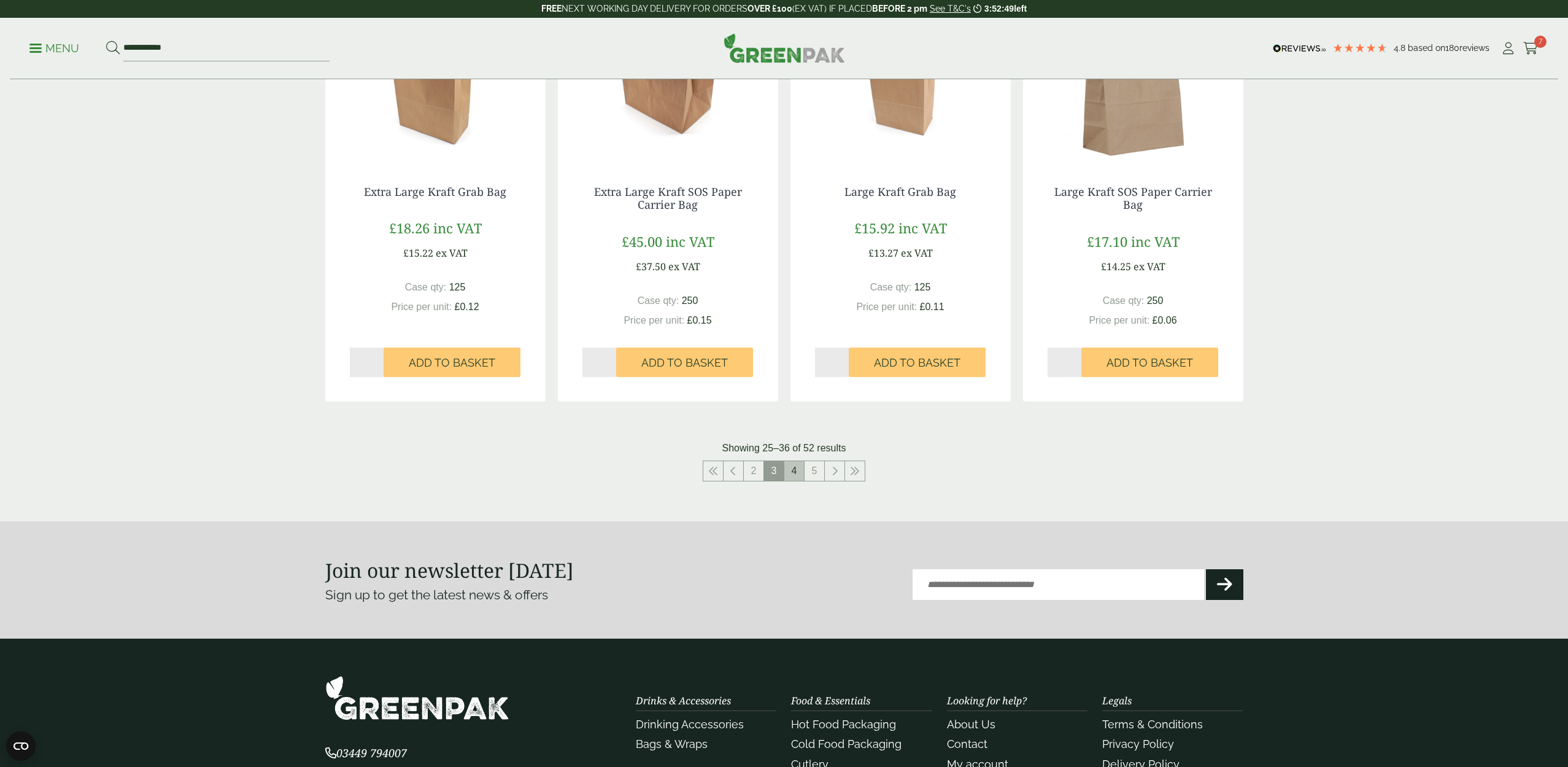
click at [796, 469] on link "4" at bounding box center [794, 472] width 20 height 20
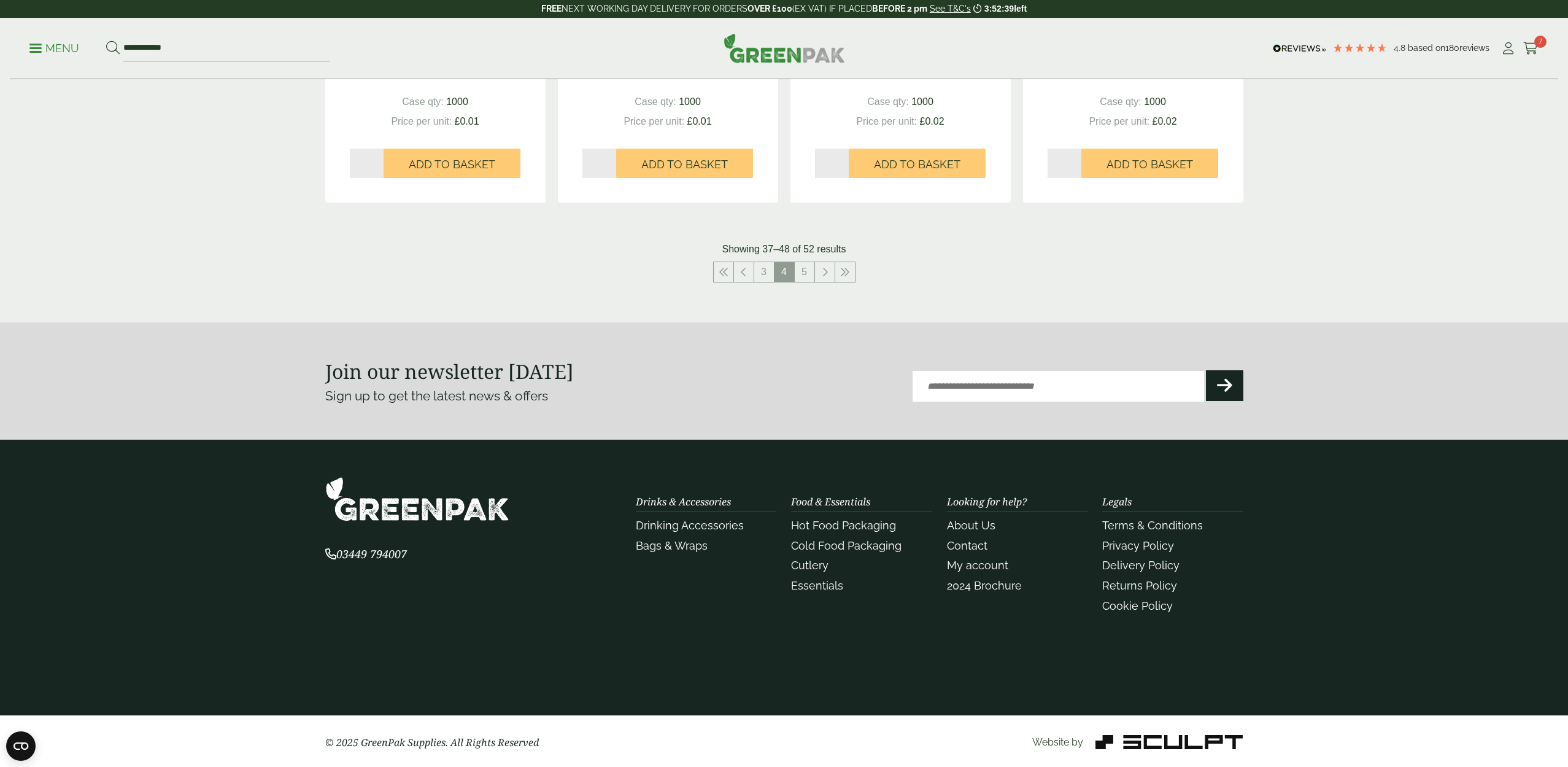
scroll to position [1299, 0]
click at [801, 270] on link "5" at bounding box center [804, 273] width 20 height 20
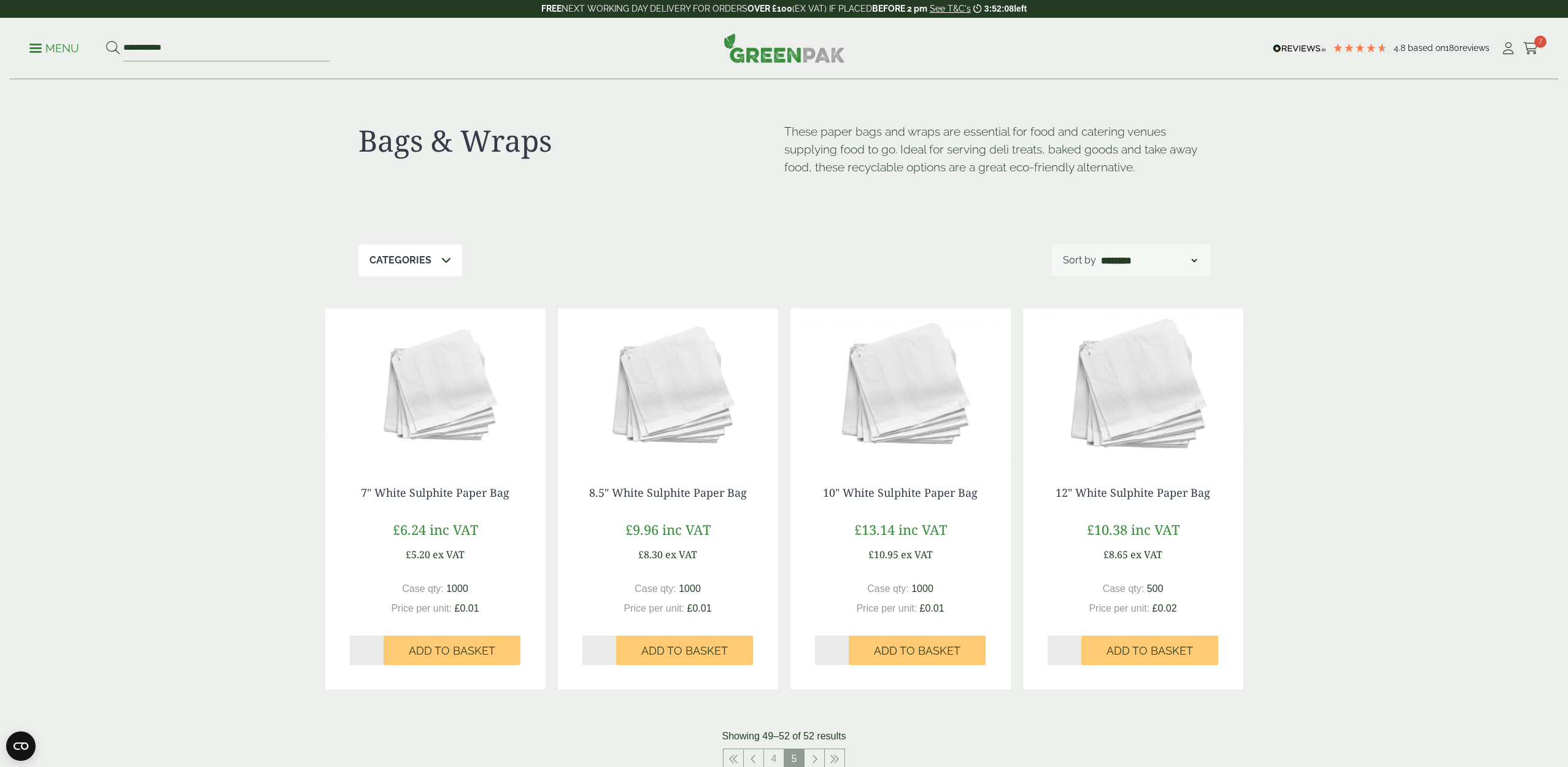
scroll to position [-1, 1]
click at [1528, 46] on icon at bounding box center [1530, 49] width 15 height 12
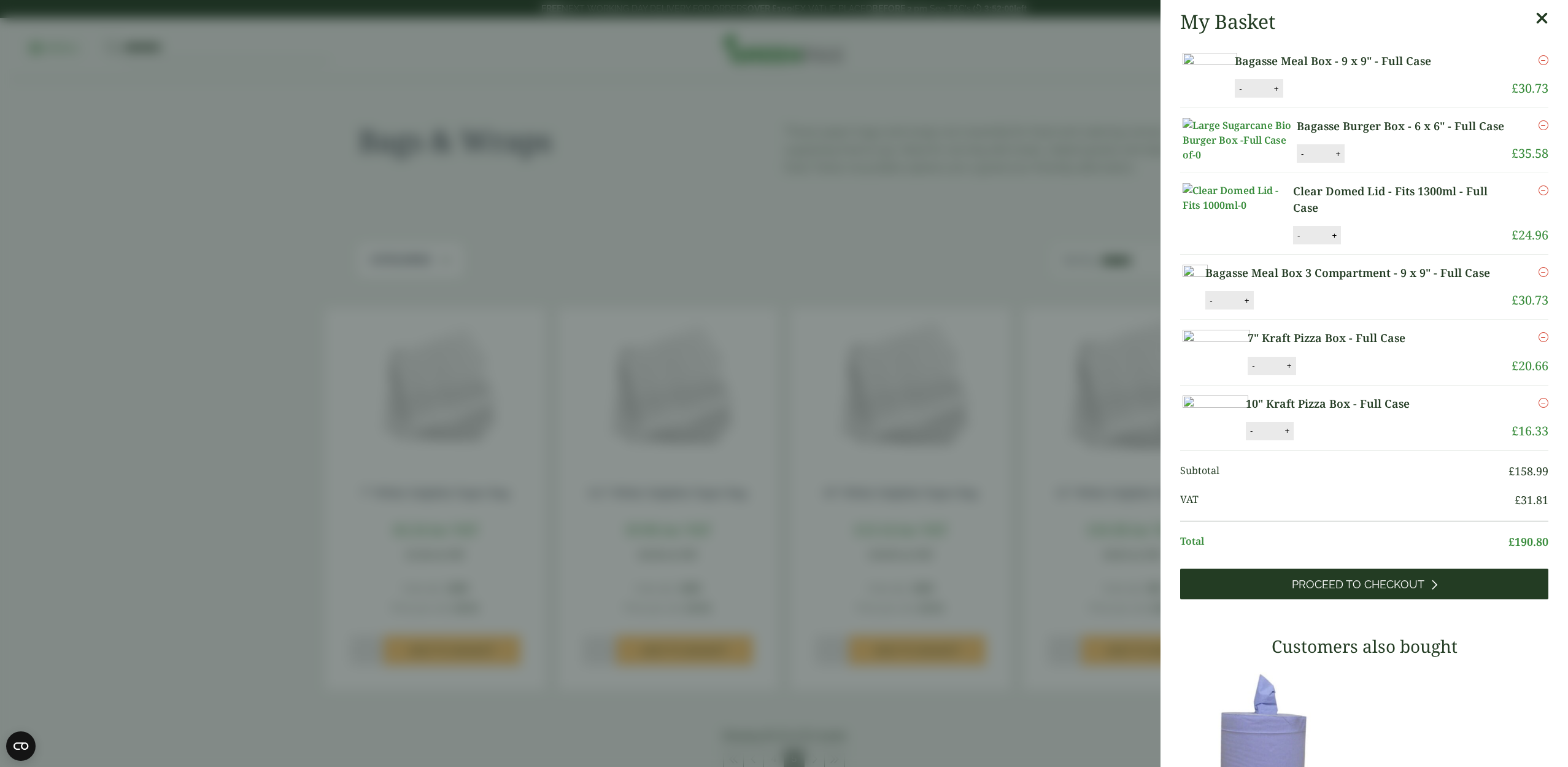
click at [1319, 591] on span "Proceed to Checkout" at bounding box center [1357, 585] width 132 height 14
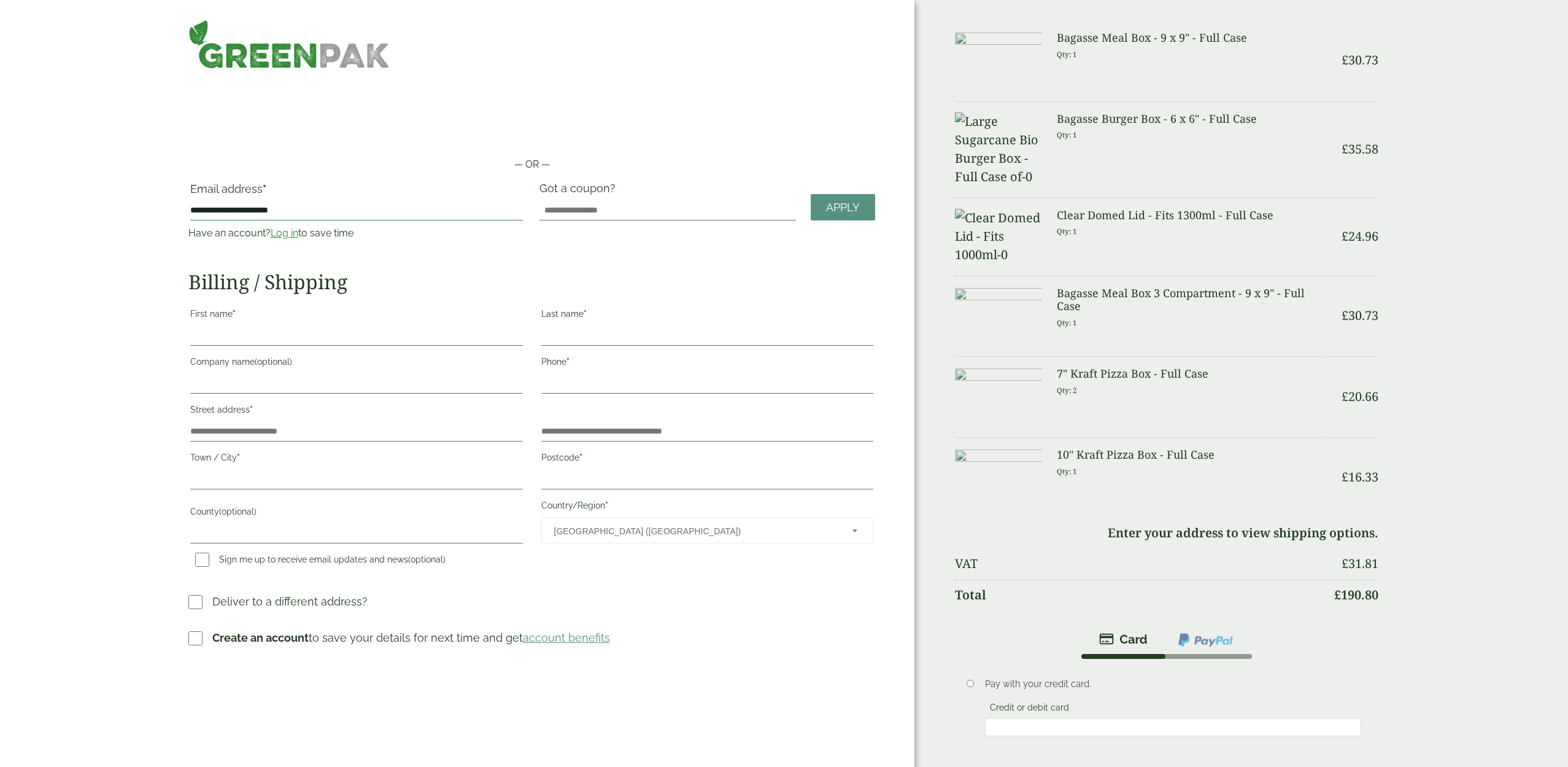
type input "**********"
drag, startPoint x: 245, startPoint y: 332, endPoint x: 295, endPoint y: 342, distance: 51.0
type input "****"
drag, startPoint x: 564, startPoint y: 334, endPoint x: 579, endPoint y: 339, distance: 15.8
type input "*****"
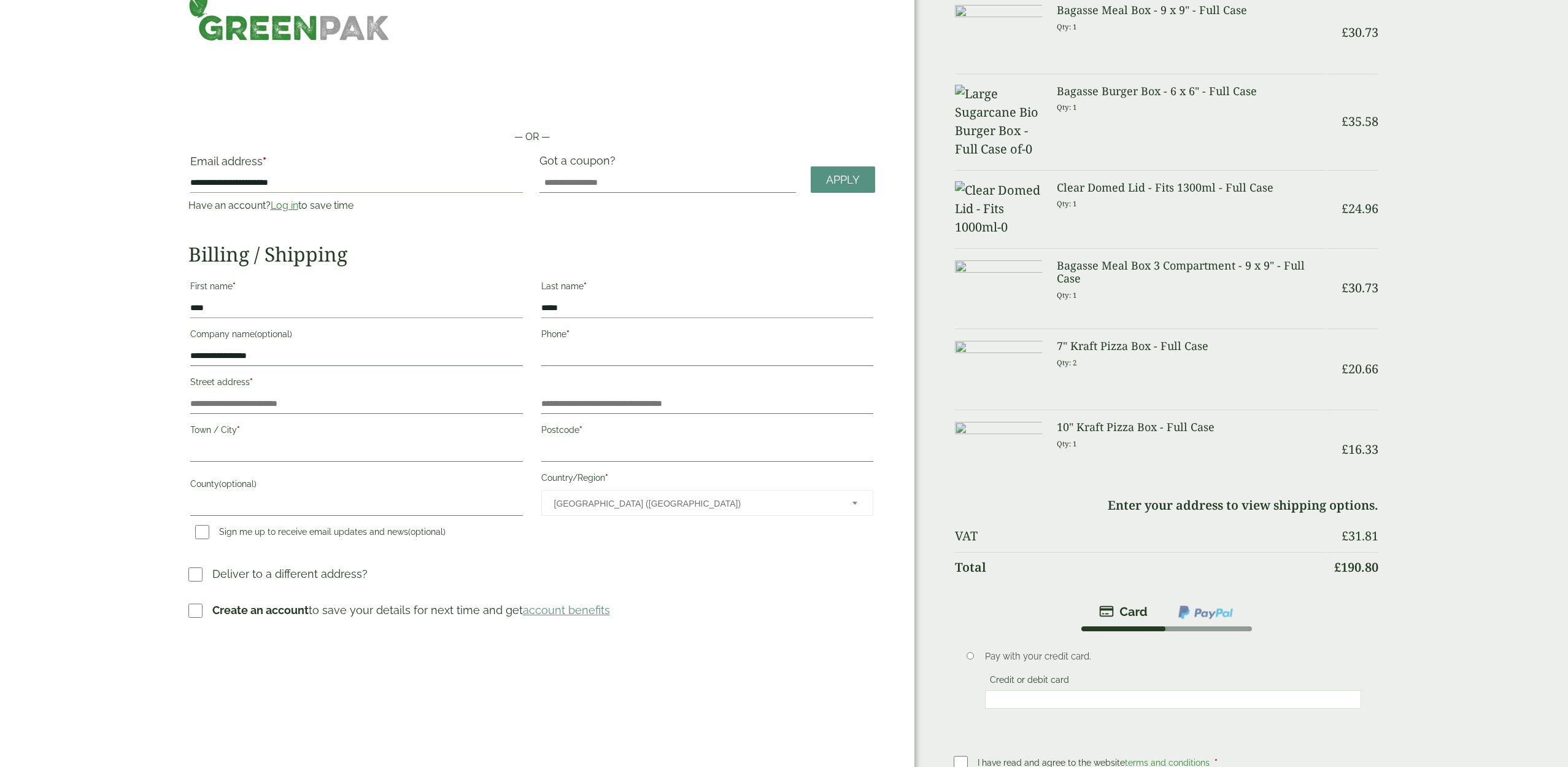
scroll to position [36, 0]
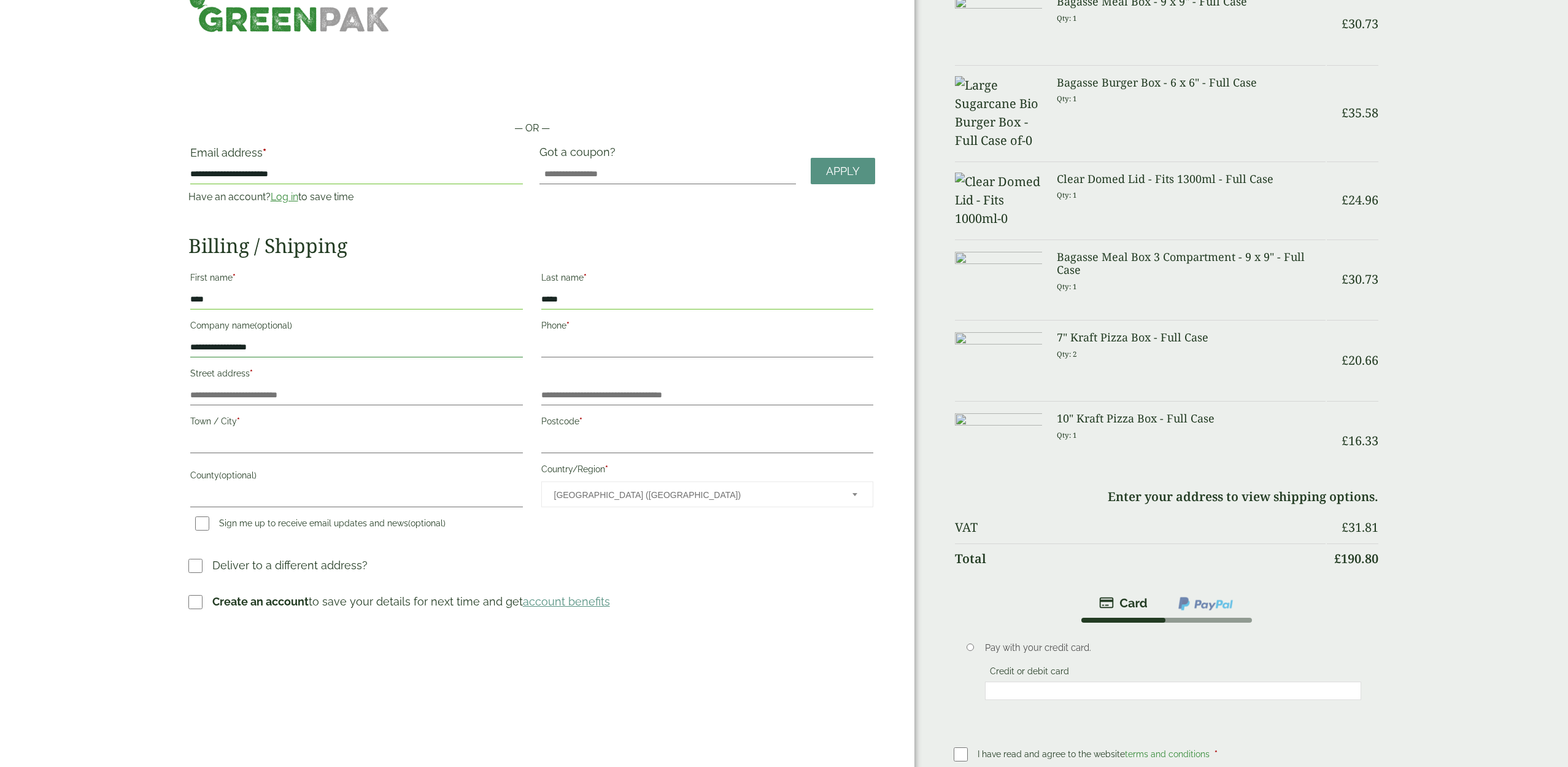
type input "**********"
drag, startPoint x: 203, startPoint y: 392, endPoint x: 249, endPoint y: 408, distance: 48.7
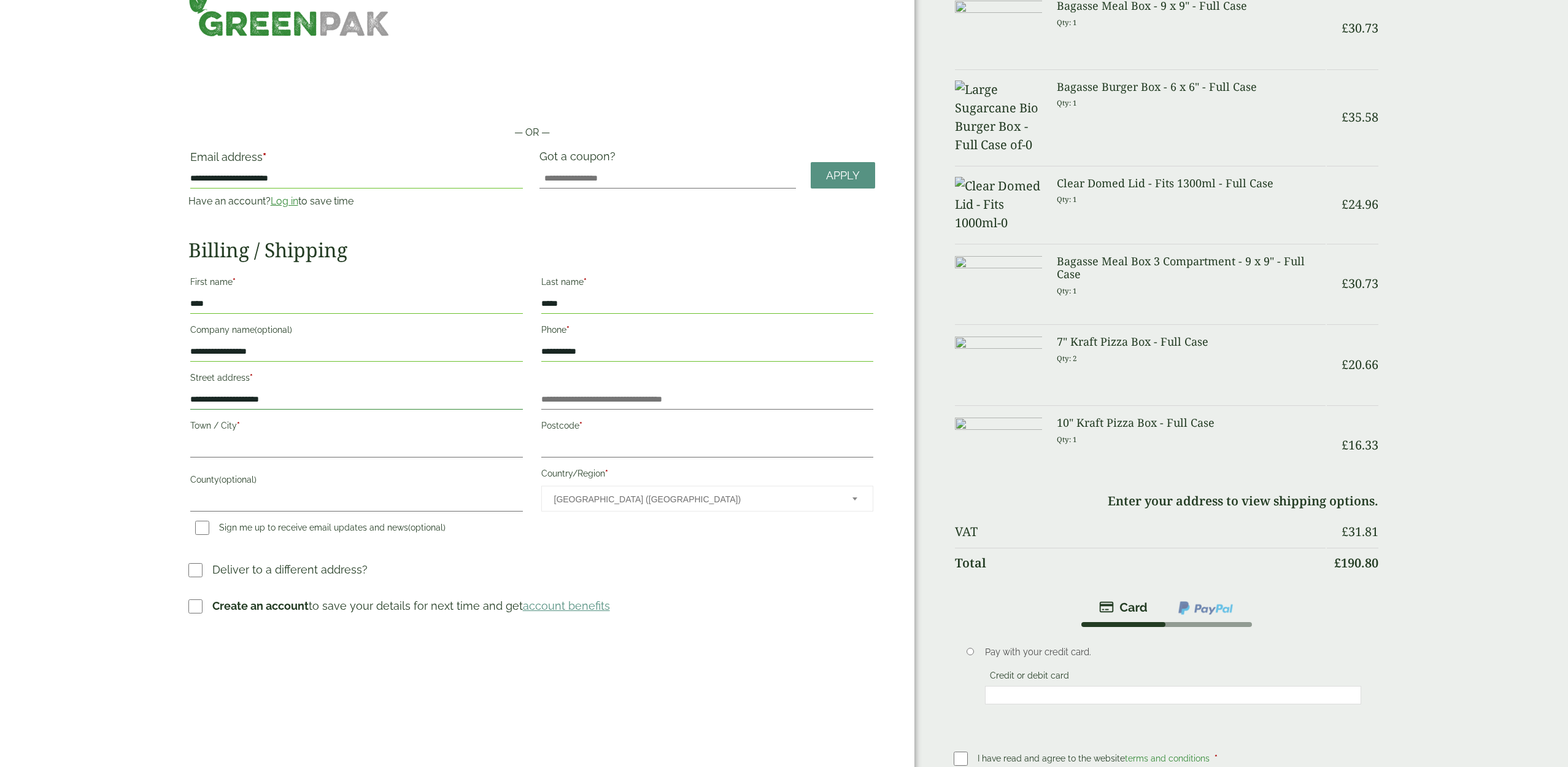
scroll to position [28, 0]
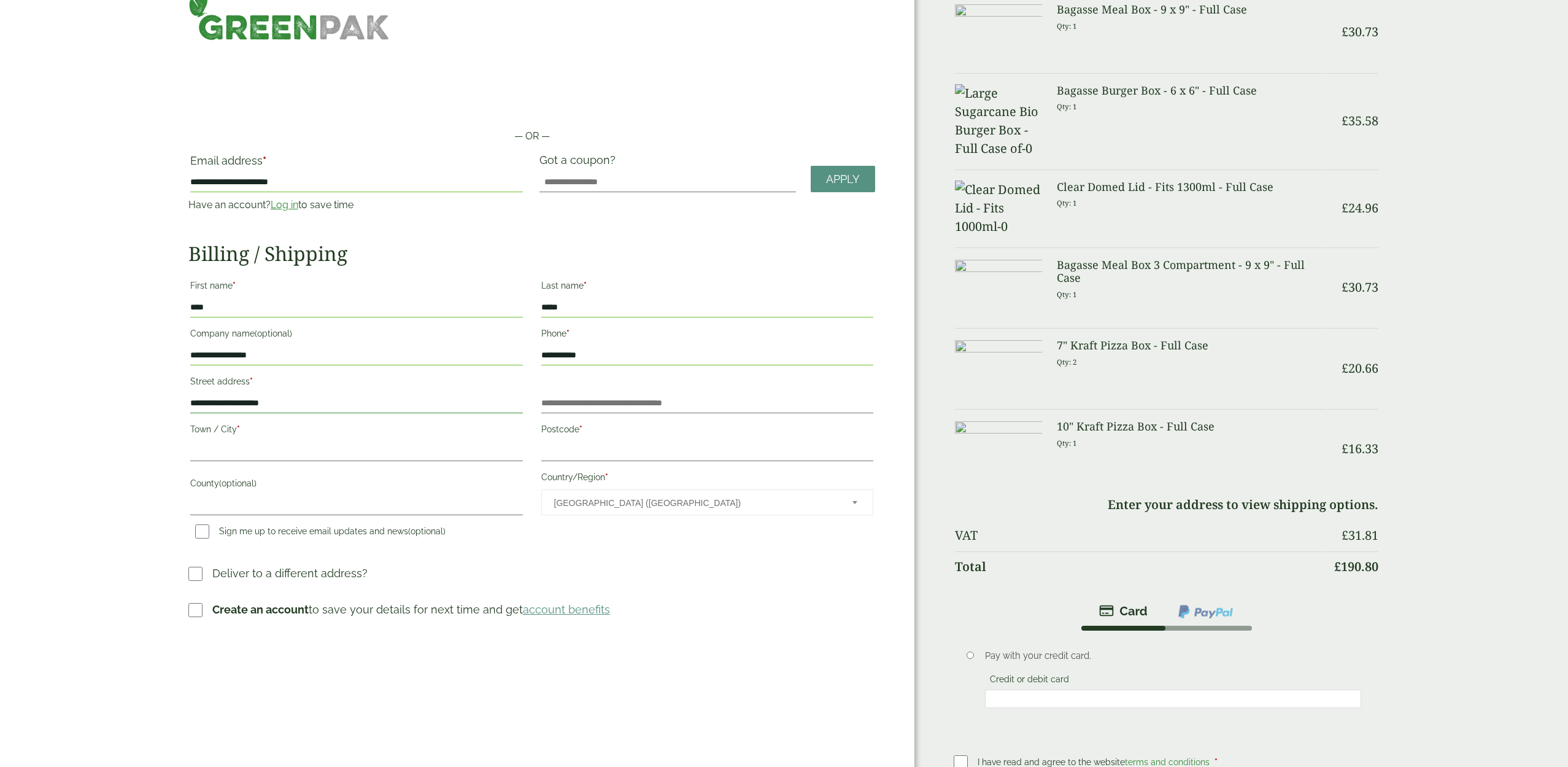
type input "**********"
click at [834, 599] on div "**********" at bounding box center [532, 387] width 687 height 468
drag, startPoint x: 578, startPoint y: 451, endPoint x: 595, endPoint y: 456, distance: 17.7
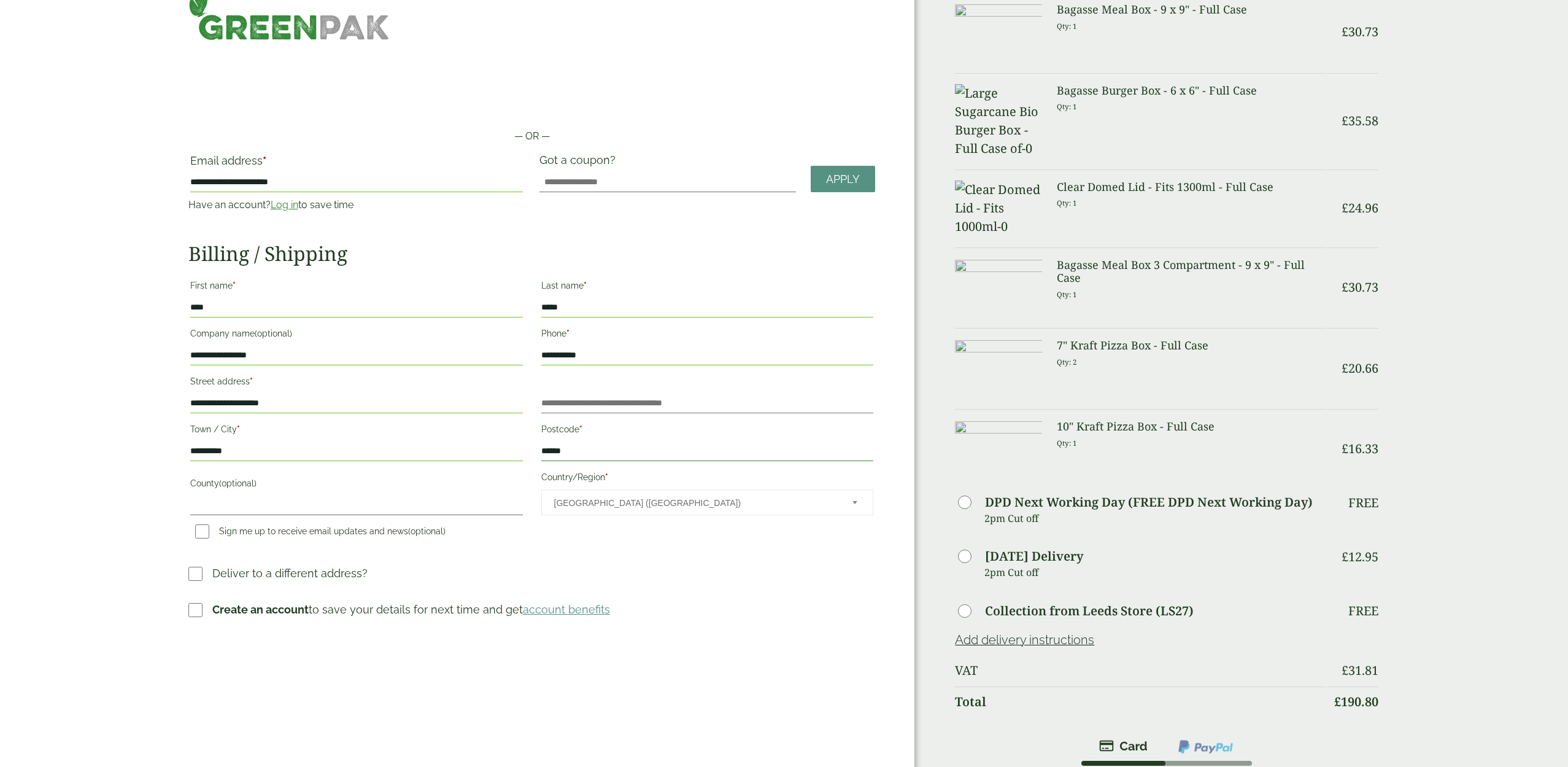
type input "******"
drag, startPoint x: 235, startPoint y: 509, endPoint x: 242, endPoint y: 509, distance: 7.0
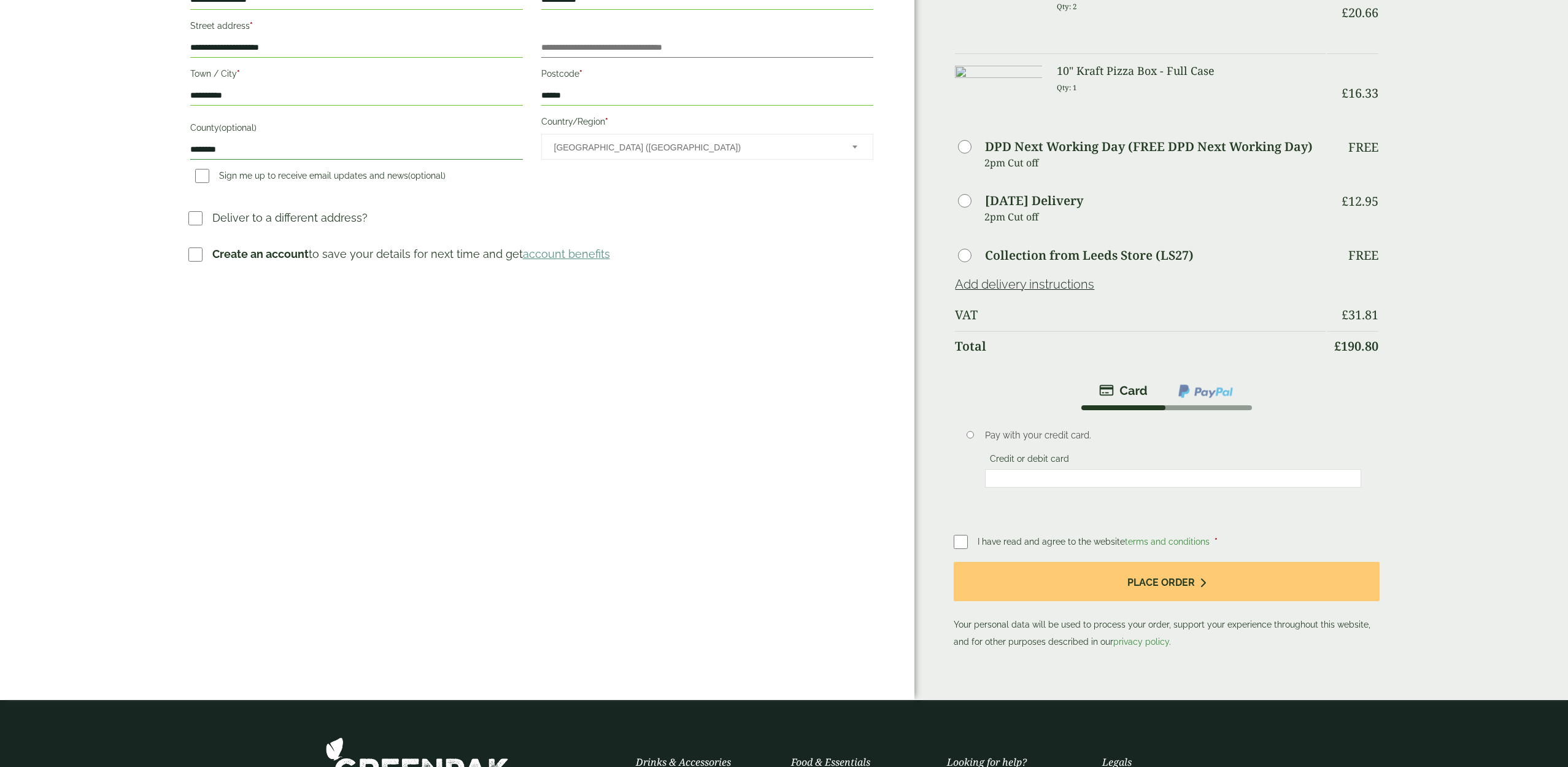
scroll to position [388, 0]
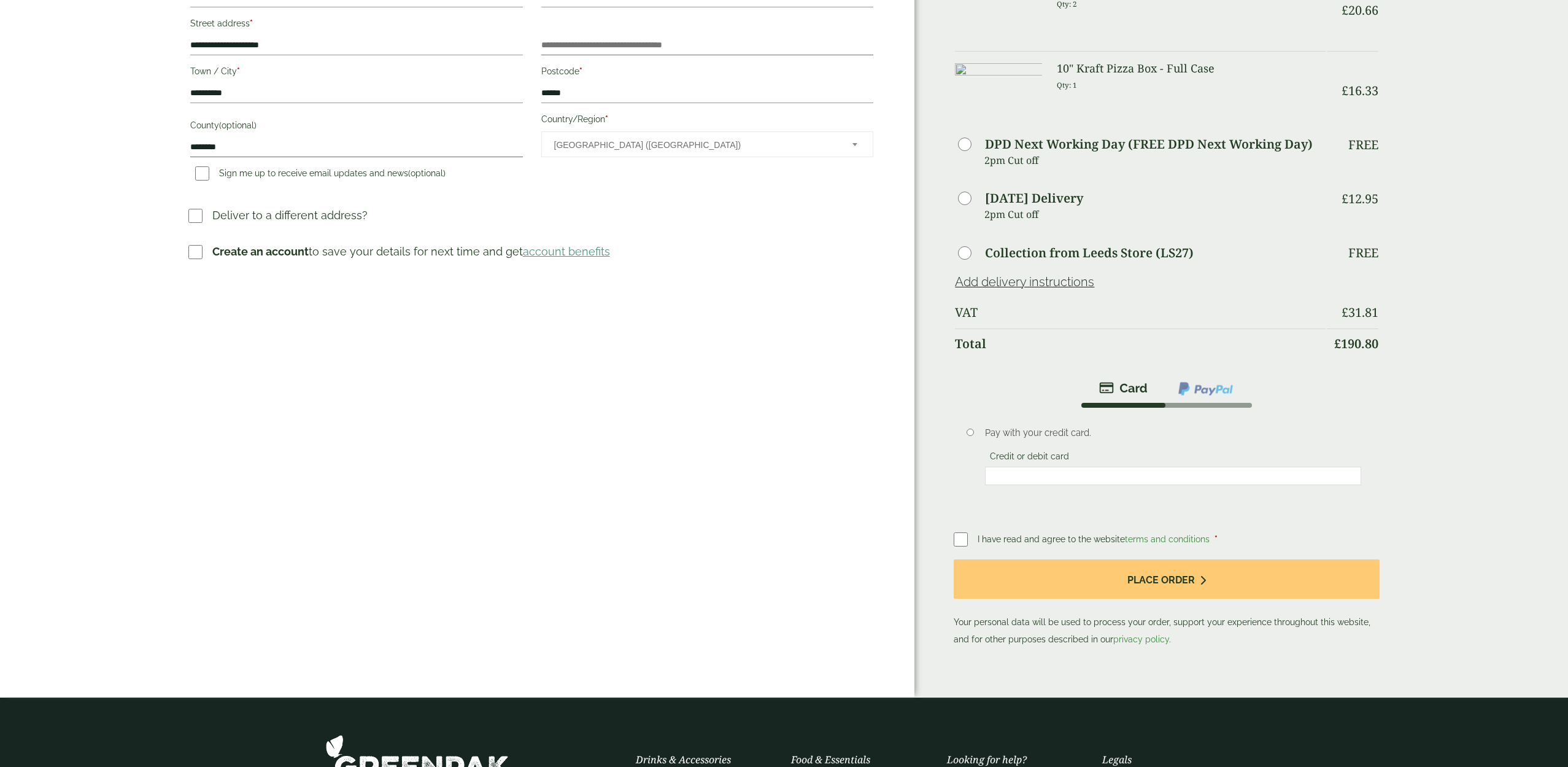
type input "********"
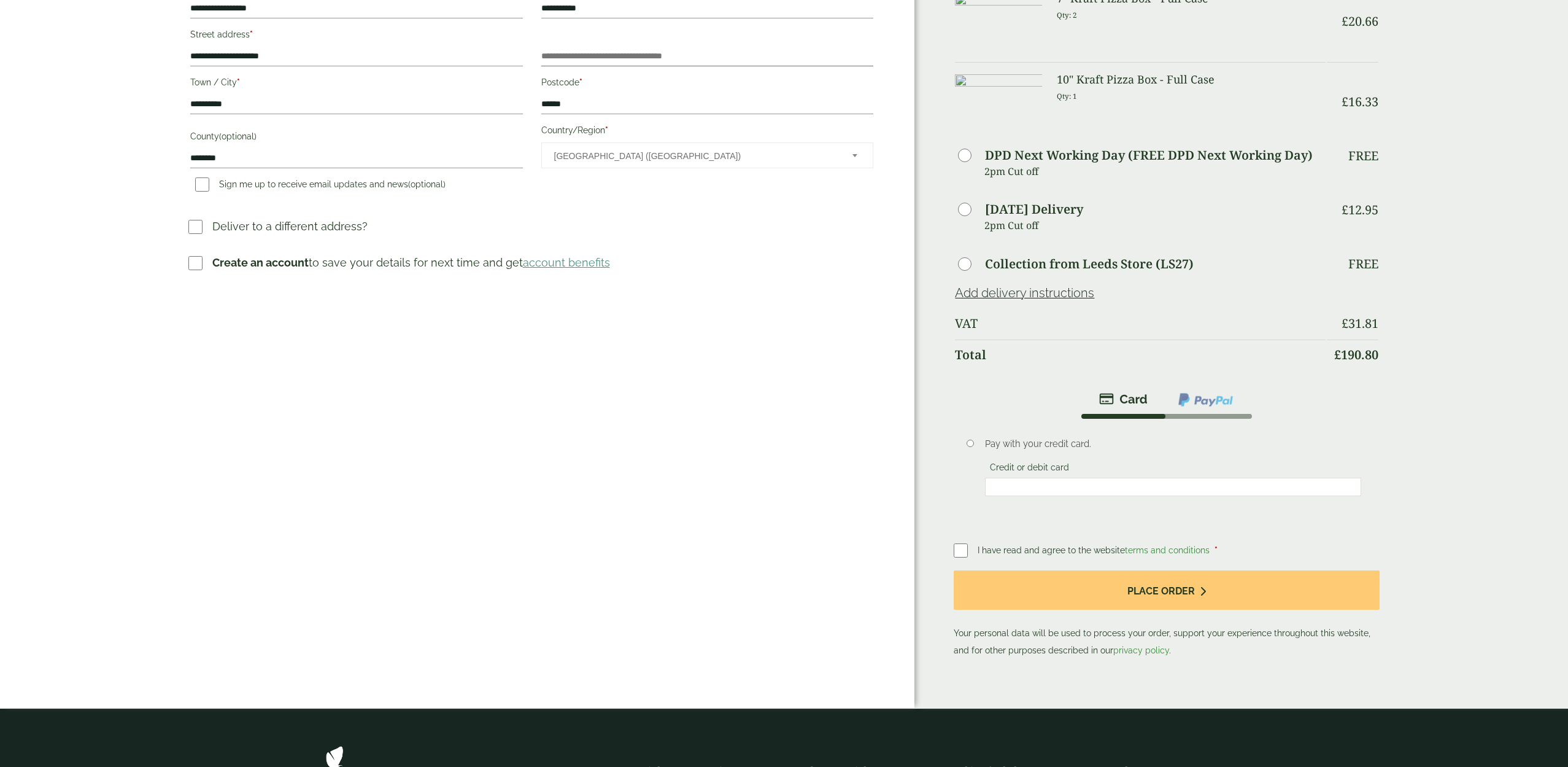
scroll to position [375, 0]
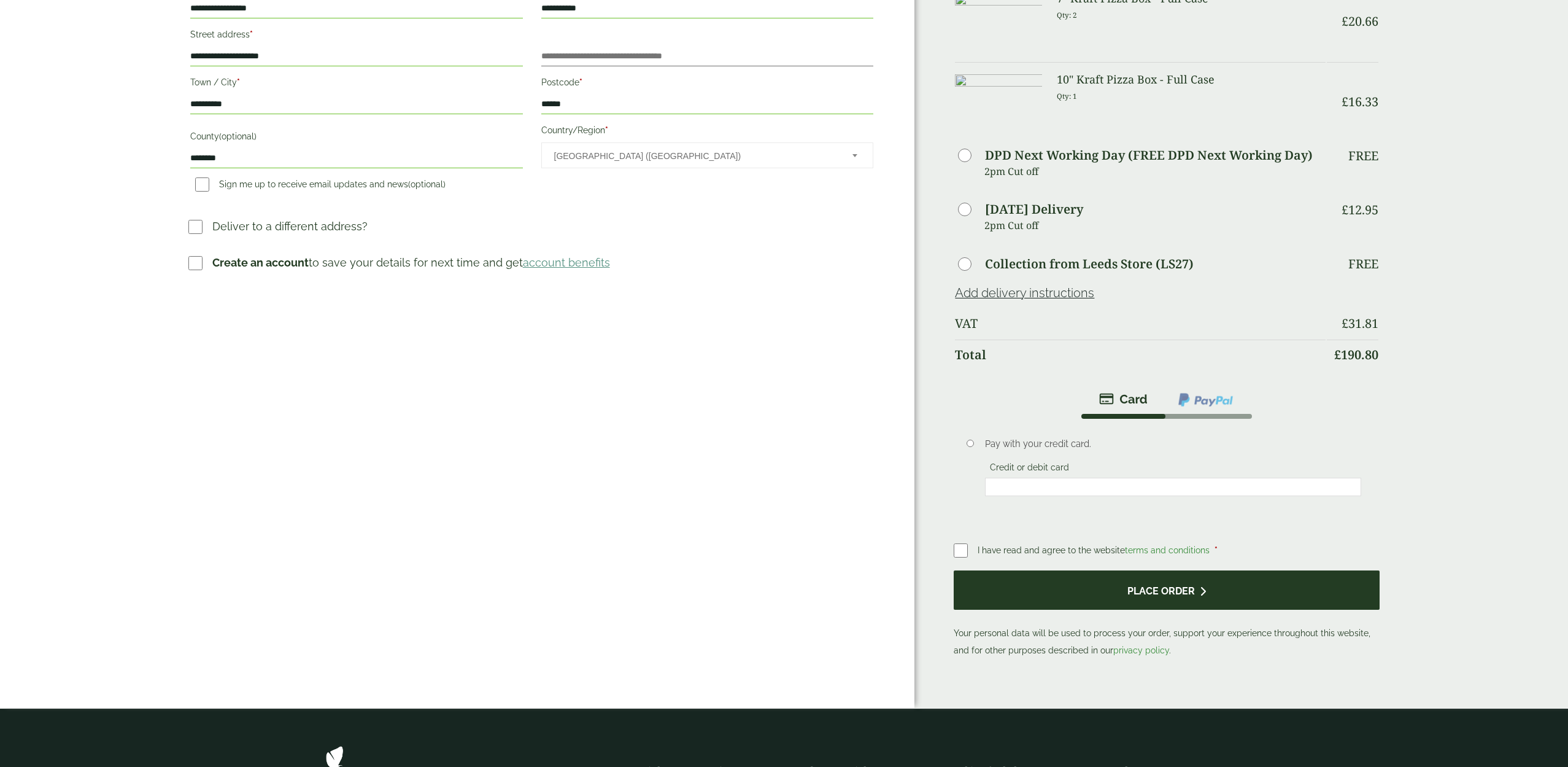
click at [1176, 570] on button "Place order" at bounding box center [1166, 590] width 426 height 40
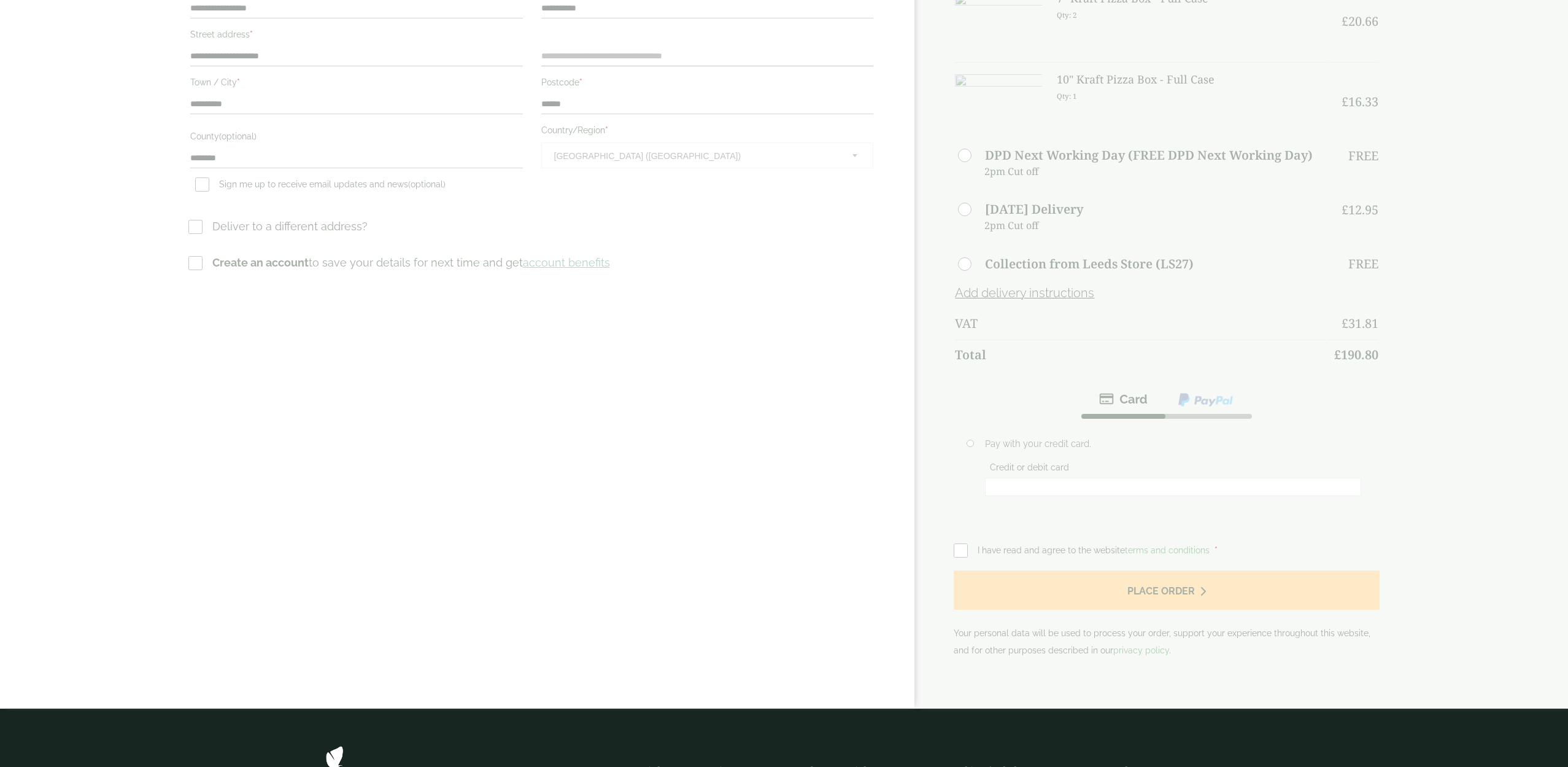
scroll to position [0, 0]
